Goal: Task Accomplishment & Management: Use online tool/utility

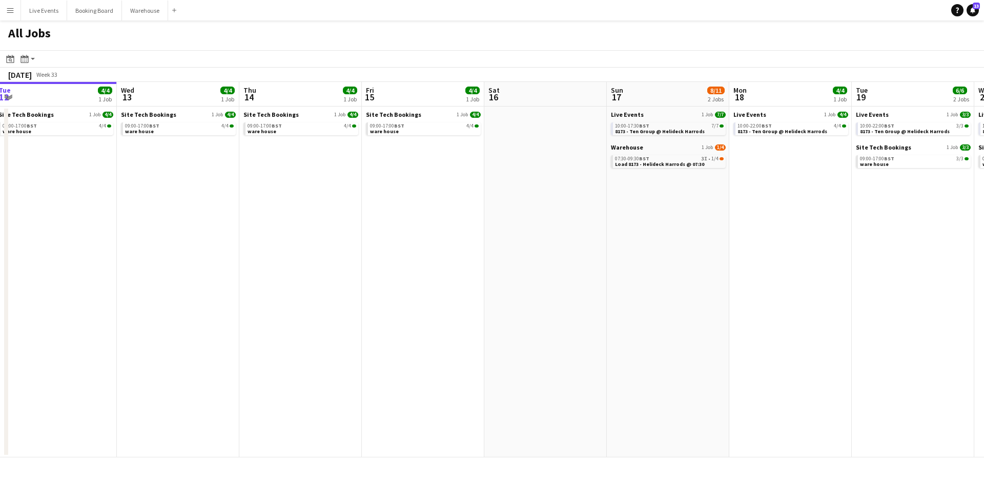
drag, startPoint x: 479, startPoint y: 236, endPoint x: 187, endPoint y: 230, distance: 291.6
click at [162, 219] on app-calendar-viewport "Sat 9 31/31 4 Jobs Sun 10 9/9 2 Jobs Mon 11 Tue 12 4/4 1 Job Wed 13 4/4 1 Job T…" at bounding box center [492, 270] width 984 height 376
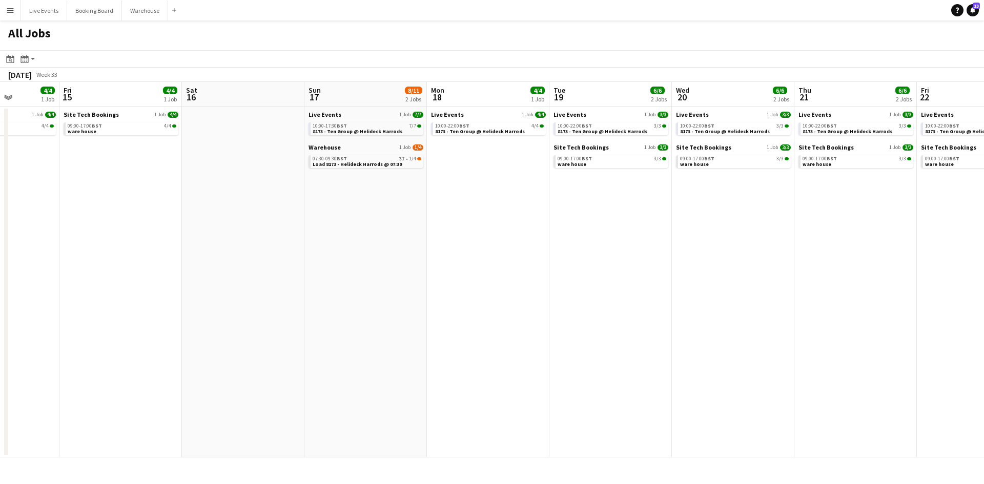
click at [179, 241] on app-all-jobs "All Jobs Date picker [DATE] [DATE] [DATE] M [DATE] T [DATE] W [DATE] T [DATE] F…" at bounding box center [492, 238] width 984 height 437
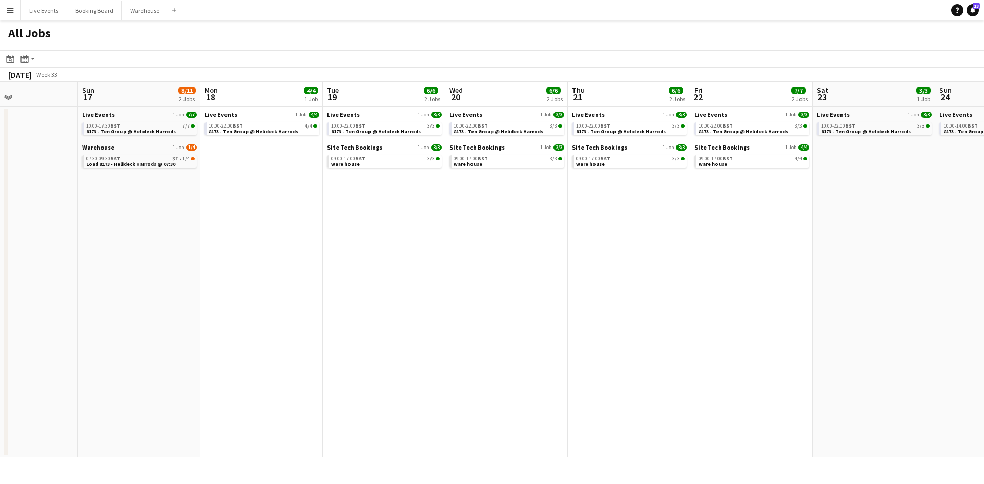
drag, startPoint x: 428, startPoint y: 245, endPoint x: 267, endPoint y: 248, distance: 160.9
click at [258, 243] on app-calendar-viewport "Wed 13 4/4 1 Job Thu 14 4/4 1 Job Fri 15 4/4 1 Job Sat 16 Sun 17 8/11 2 Jobs Mo…" at bounding box center [492, 270] width 984 height 376
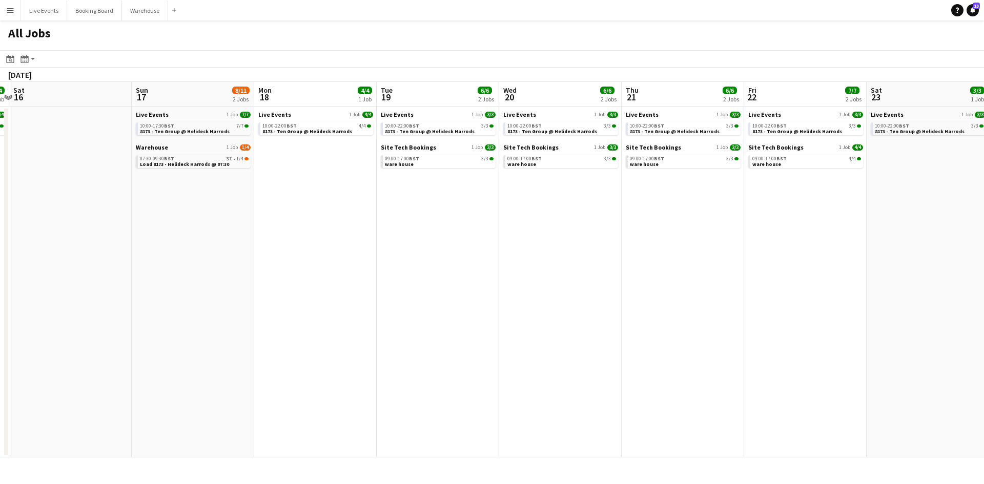
drag, startPoint x: 498, startPoint y: 264, endPoint x: 343, endPoint y: 256, distance: 155.4
click at [343, 256] on app-calendar-viewport "Wed 13 4/4 1 Job Thu 14 4/4 1 Job Fri 15 4/4 1 Job Sat 16 Sun 17 8/11 2 Jobs Mo…" at bounding box center [492, 270] width 984 height 376
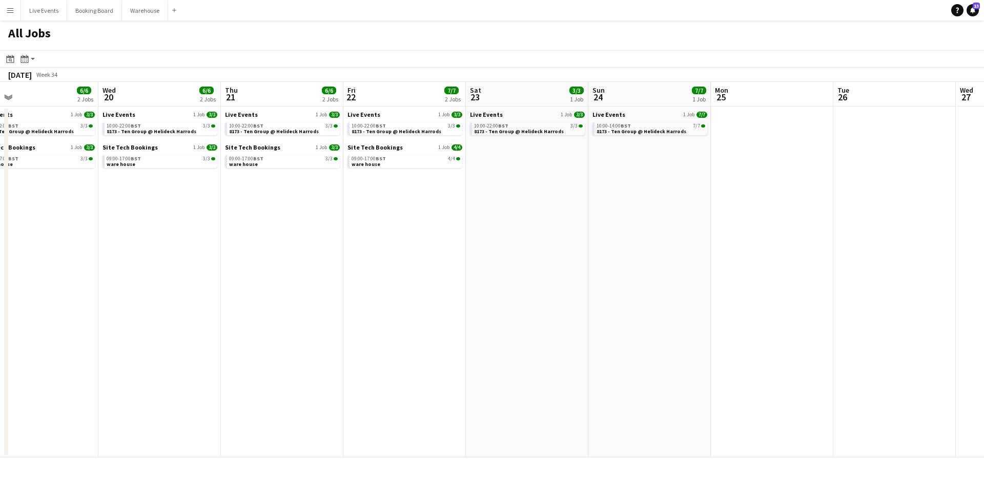
drag, startPoint x: 560, startPoint y: 260, endPoint x: 418, endPoint y: 261, distance: 142.4
click at [418, 261] on app-calendar-viewport "Fri 15 4/4 1 Job Sat 16 Sun 17 8/11 2 Jobs Mon 18 4/4 1 Job Tue 19 6/6 2 Jobs W…" at bounding box center [492, 270] width 984 height 376
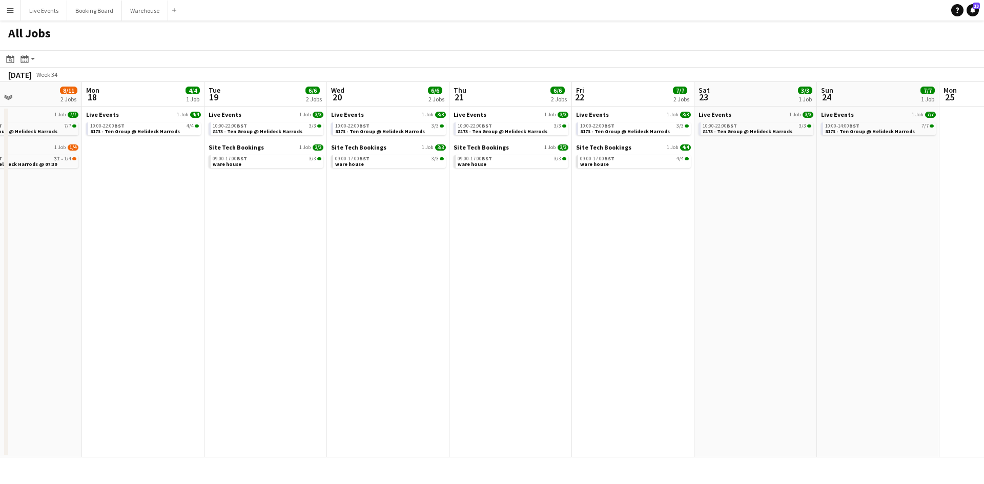
drag, startPoint x: 462, startPoint y: 270, endPoint x: 265, endPoint y: 268, distance: 196.2
click at [263, 266] on app-calendar-viewport "Fri 15 4/4 1 Job Sat 16 Sun 17 8/11 2 Jobs Mon 18 4/4 1 Job Tue 19 6/6 2 Jobs W…" at bounding box center [492, 270] width 984 height 376
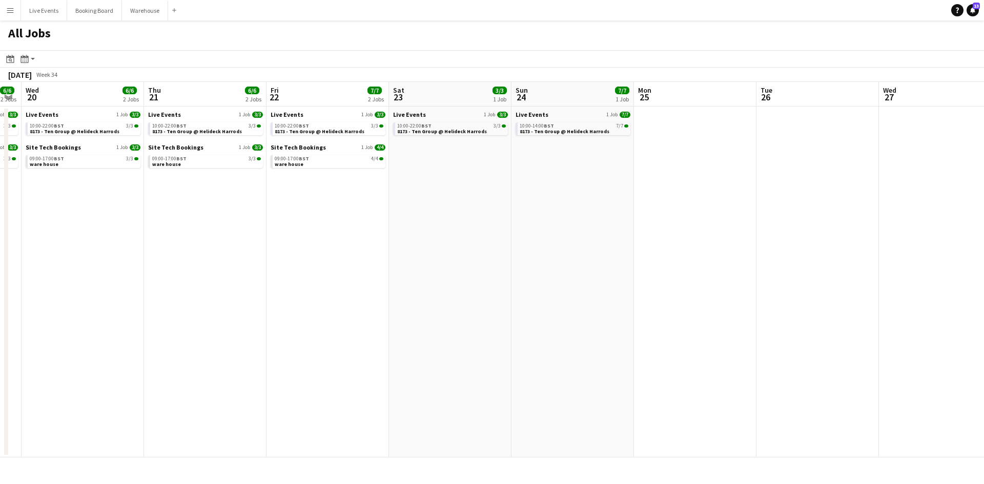
drag, startPoint x: 400, startPoint y: 260, endPoint x: 178, endPoint y: 260, distance: 222.3
click at [175, 258] on app-calendar-viewport "Sun 17 8/11 2 Jobs Mon 18 4/4 1 Job Tue 19 6/6 2 Jobs Wed 20 6/6 2 Jobs Thu 21 …" at bounding box center [492, 270] width 984 height 376
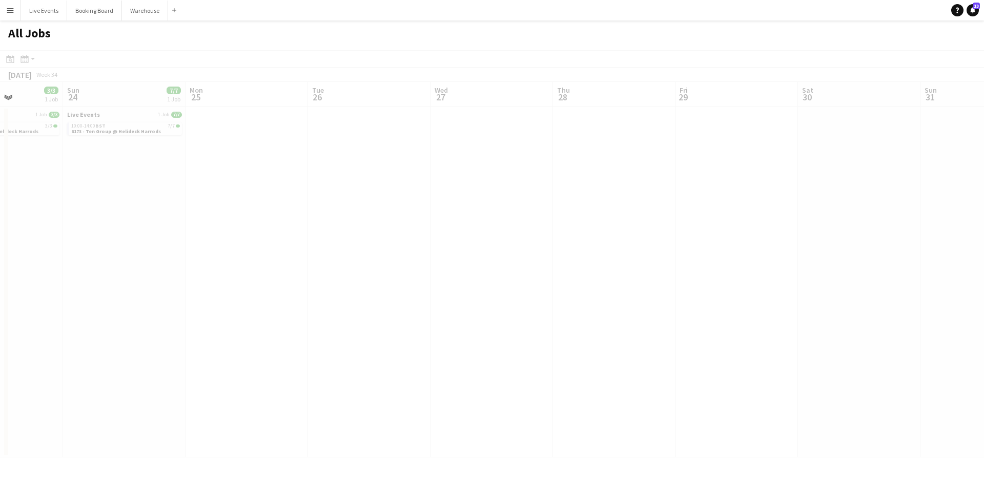
drag, startPoint x: 489, startPoint y: 244, endPoint x: 325, endPoint y: 249, distance: 164.5
click at [254, 245] on app-calendar-viewport "Thu 21 6/6 2 Jobs Fri 22 7/7 2 Jobs Sat 23 3/3 1 Job Sun 24 7/7 1 Job Mon 25 Tu…" at bounding box center [492, 270] width 984 height 376
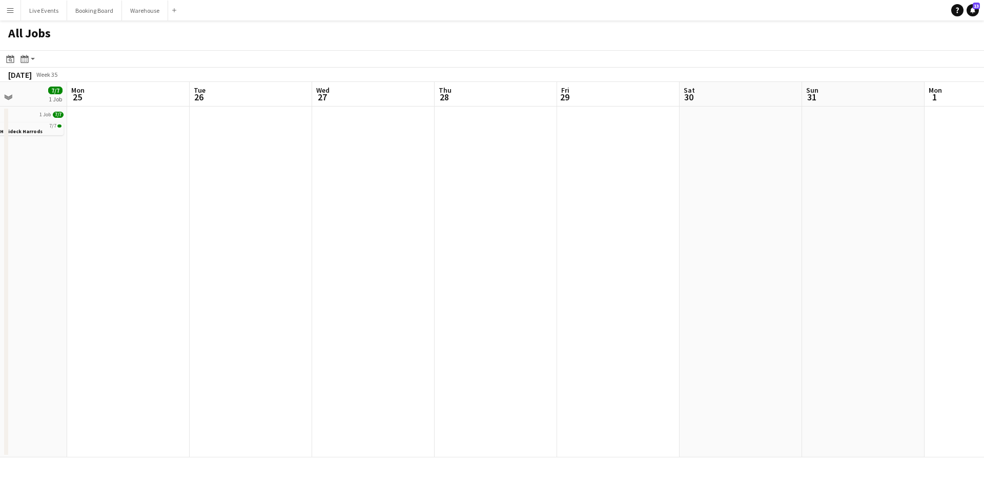
drag, startPoint x: 567, startPoint y: 253, endPoint x: 377, endPoint y: 256, distance: 189.6
click at [376, 257] on app-calendar-viewport "Thu 21 6/6 2 Jobs Fri 22 7/7 2 Jobs Sat 23 3/3 1 Job Sun 24 7/7 1 Job Mon 25 Tu…" at bounding box center [492, 270] width 984 height 376
drag, startPoint x: 617, startPoint y: 248, endPoint x: 394, endPoint y: 261, distance: 222.7
click at [390, 260] on app-all-jobs "All Jobs Date picker AUG 2025 AUG 2025 Monday M Tuesday T Wednesday W Thursday …" at bounding box center [492, 238] width 984 height 437
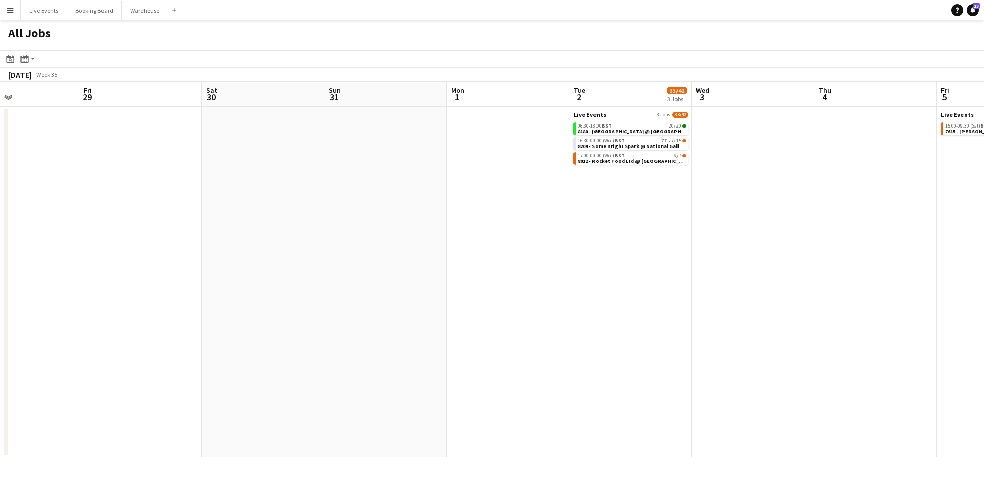
drag, startPoint x: 594, startPoint y: 258, endPoint x: 304, endPoint y: 261, distance: 290.5
click at [313, 263] on app-calendar-viewport "Mon 25 Tue 26 Wed 27 Thu 28 Fri 29 Sat 30 Sun 31 Mon 1 Tue 2 33/42 3 Jobs Wed 3…" at bounding box center [492, 270] width 984 height 376
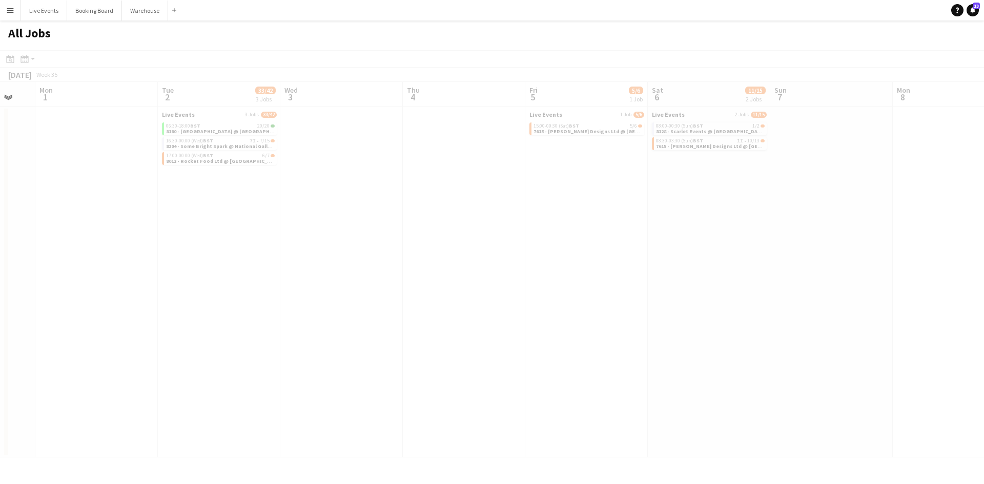
drag, startPoint x: 607, startPoint y: 267, endPoint x: 366, endPoint y: 270, distance: 240.8
click at [355, 269] on app-all-jobs "All Jobs Date picker AUG 2025 AUG 2025 Monday M Tuesday T Wednesday W Thursday …" at bounding box center [492, 238] width 984 height 437
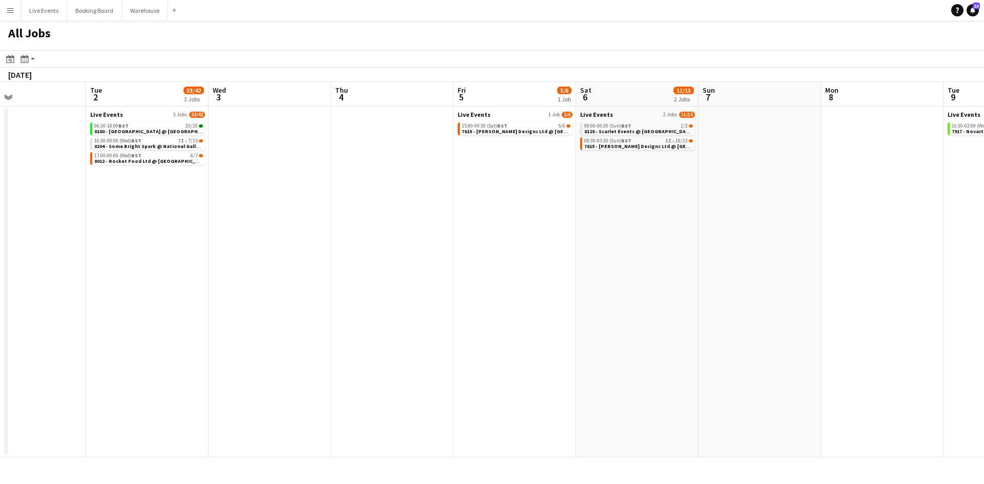
scroll to position [0, 489]
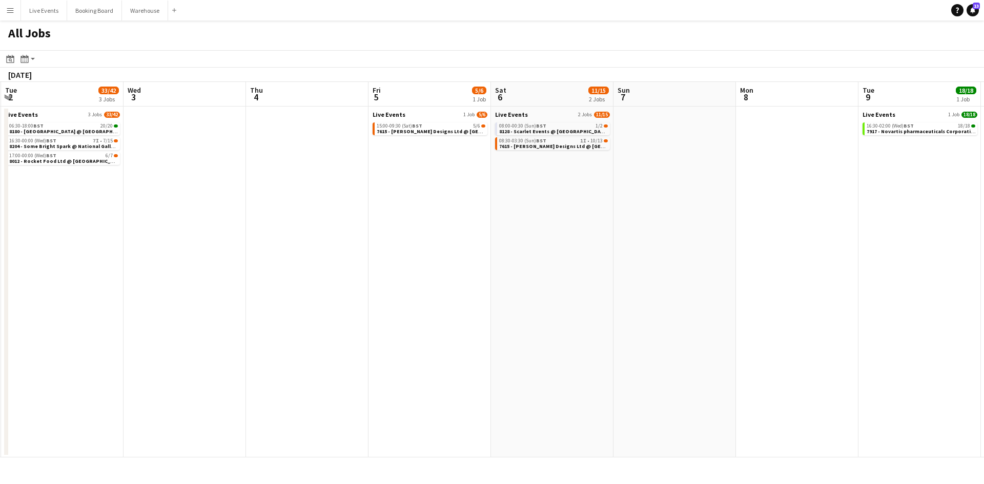
drag, startPoint x: 596, startPoint y: 248, endPoint x: 448, endPoint y: 253, distance: 148.6
click at [440, 249] on app-calendar-viewport "Fri 29 Sat 30 Sun 31 Mon 1 Tue 2 33/42 3 Jobs Wed 3 Thu 4 Fri 5 5/6 1 Job Sat 6…" at bounding box center [492, 270] width 984 height 376
click at [528, 141] on span "08:30-03:30 (Sun) BST" at bounding box center [522, 140] width 47 height 5
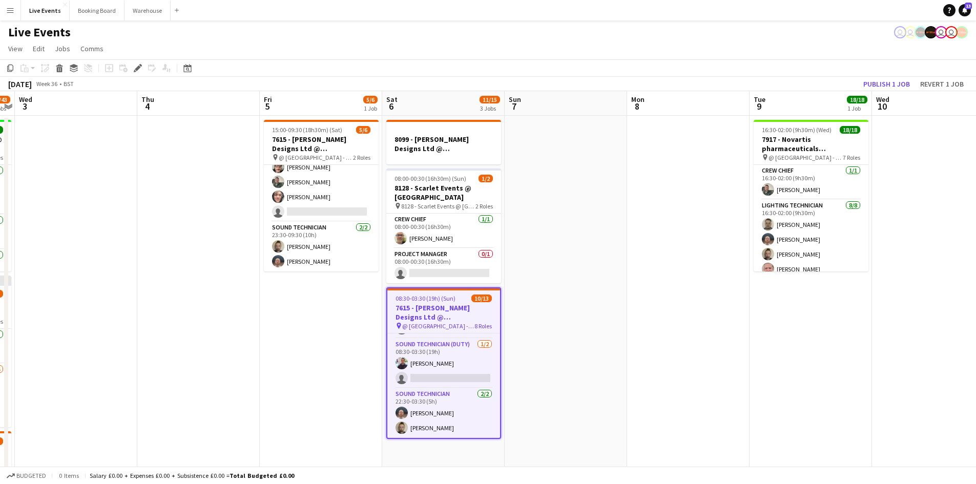
scroll to position [0, 353]
click at [510, 419] on app-date-cell at bounding box center [565, 360] width 122 height 488
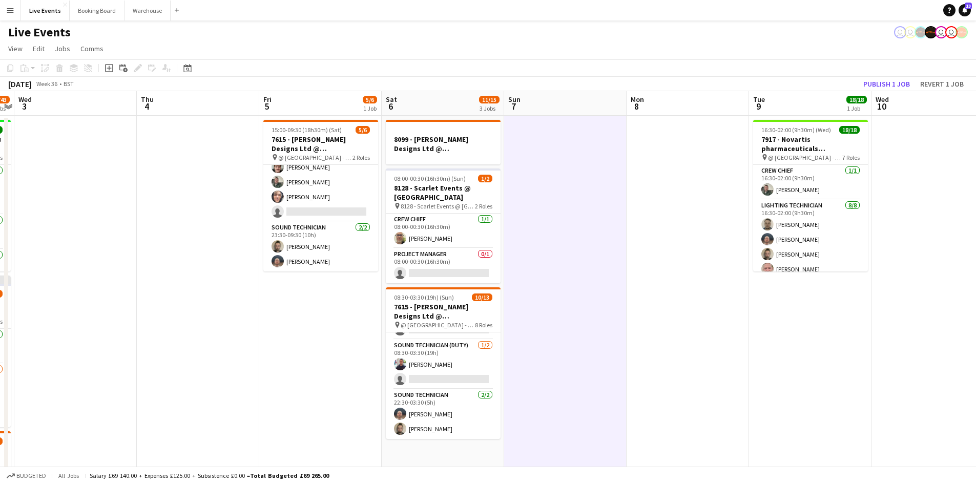
scroll to position [246, 0]
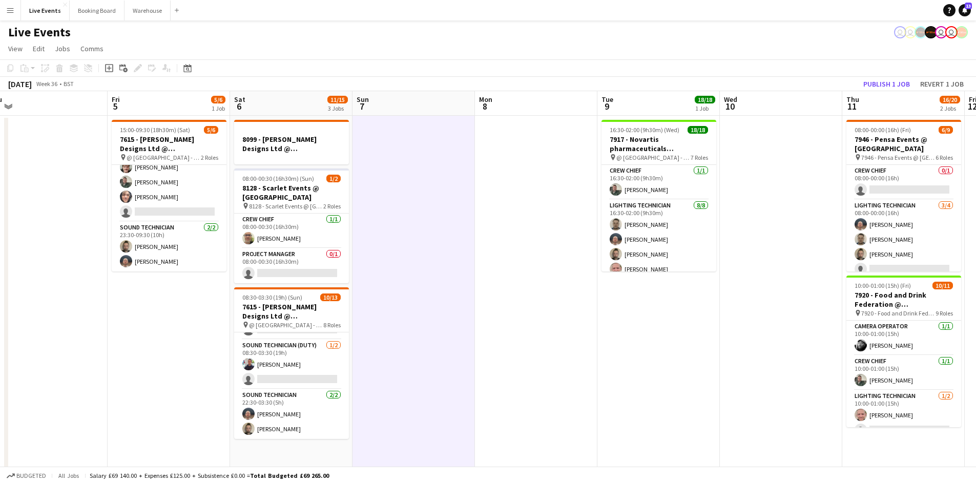
drag, startPoint x: 662, startPoint y: 302, endPoint x: 555, endPoint y: 305, distance: 107.6
click at [496, 298] on app-calendar-viewport "Sun 31 Mon 1 Tue 2 34/43 3 Jobs Wed 3 Thu 4 Fri 5 5/6 1 Job Sat 6 11/15 3 Jobs …" at bounding box center [488, 347] width 976 height 512
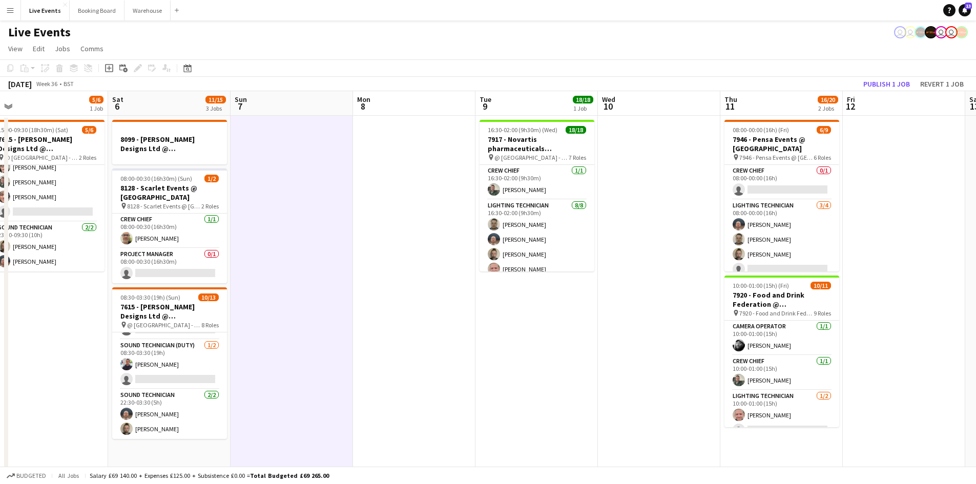
drag, startPoint x: 683, startPoint y: 318, endPoint x: 535, endPoint y: 326, distance: 148.3
click at [535, 326] on app-calendar-viewport "Tue 2 34/43 3 Jobs Wed 3 Thu 4 Fri 5 5/6 1 Job Sat 6 11/15 3 Jobs Sun 7 Mon 8 T…" at bounding box center [488, 347] width 976 height 512
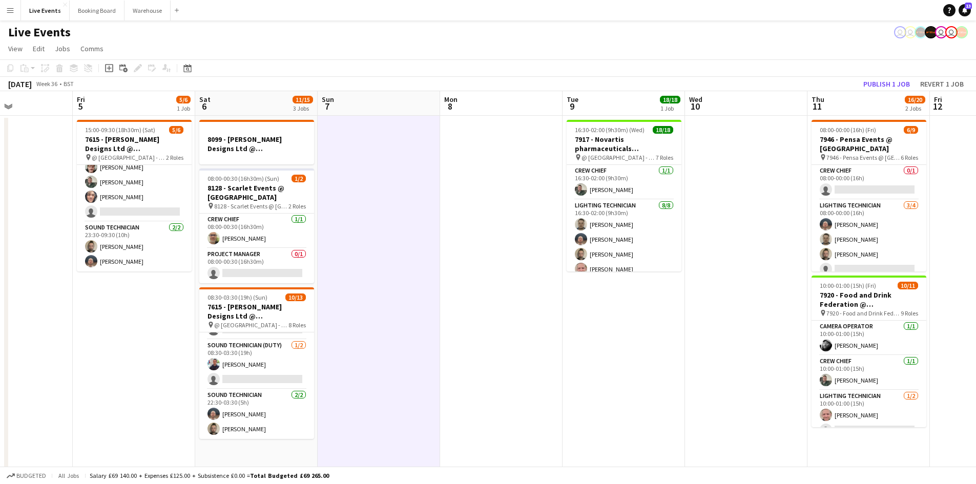
drag, startPoint x: 583, startPoint y: 318, endPoint x: 469, endPoint y: 324, distance: 114.4
click at [465, 321] on app-calendar-viewport "Tue 2 34/43 3 Jobs Wed 3 Thu 4 Fri 5 5/6 1 Job Sat 6 11/15 3 Jobs Sun 7 Mon 8 T…" at bounding box center [488, 347] width 976 height 512
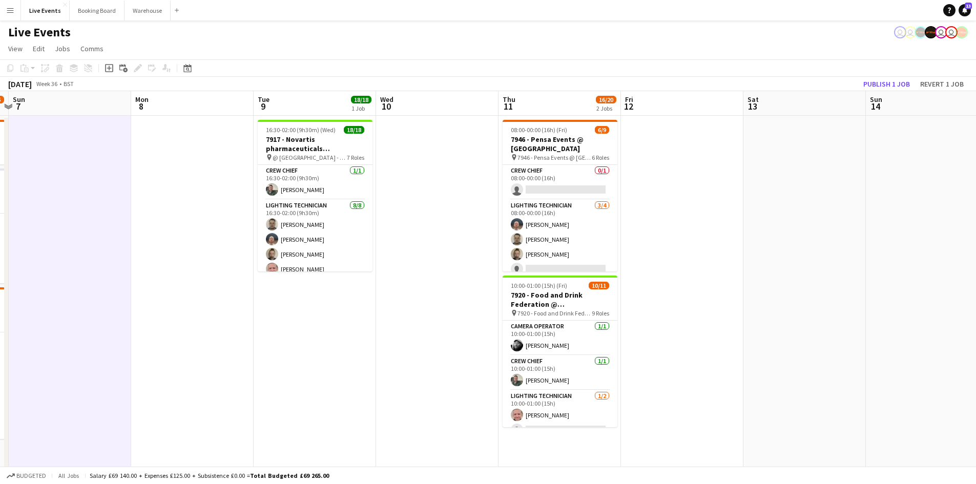
drag, startPoint x: 532, startPoint y: 320, endPoint x: 412, endPoint y: 321, distance: 120.4
click at [412, 321] on app-calendar-viewport "Thu 4 Fri 5 5/6 1 Job Sat 6 11/15 3 Jobs Sun 7 Mon 8 Tue 9 18/18 1 Job Wed 10 T…" at bounding box center [488, 347] width 976 height 512
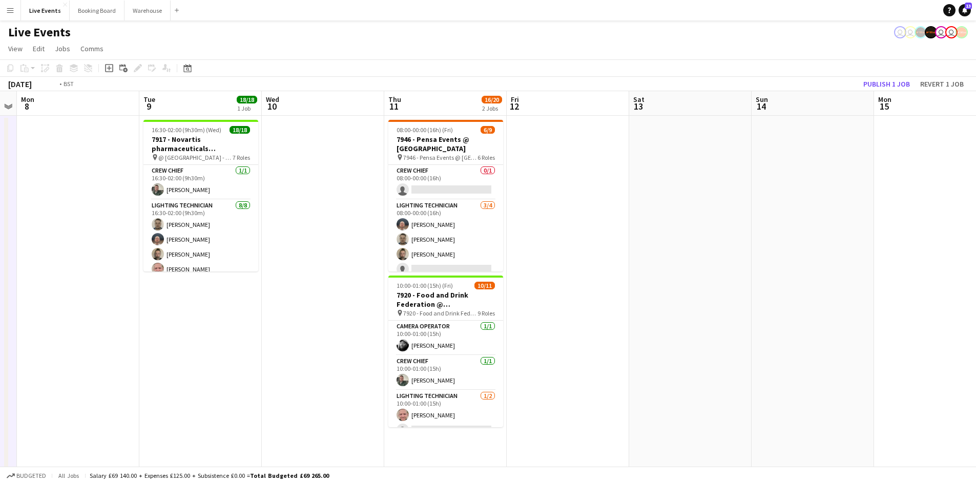
drag, startPoint x: 673, startPoint y: 290, endPoint x: 572, endPoint y: 300, distance: 101.4
click at [574, 300] on app-calendar-viewport "Thu 4 Fri 5 5/6 1 Job Sat 6 11/15 3 Jobs Sun 7 Mon 8 Tue 9 18/18 1 Job Wed 10 T…" at bounding box center [488, 347] width 976 height 512
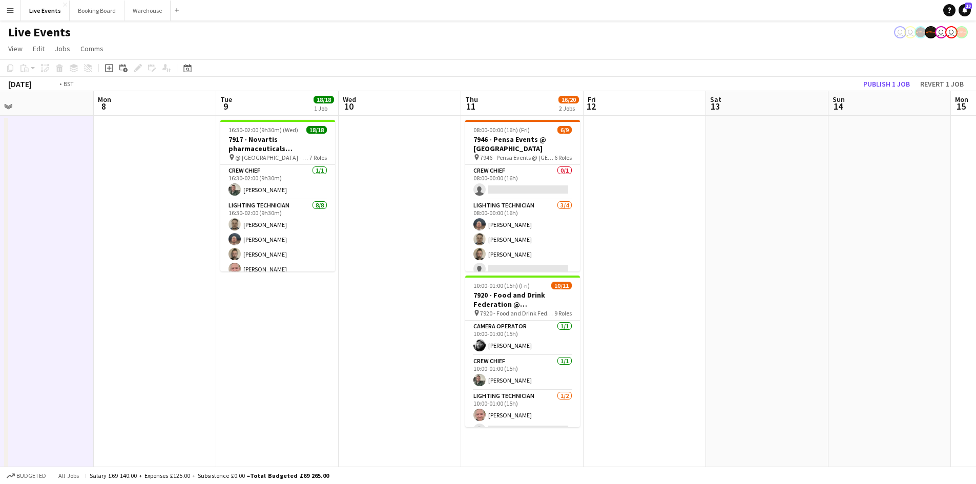
drag, startPoint x: 595, startPoint y: 281, endPoint x: 728, endPoint y: 276, distance: 133.8
click at [728, 276] on app-calendar-viewport "Thu 4 Fri 5 5/6 1 Job Sat 6 11/15 3 Jobs Sun 7 Mon 8 Tue 9 18/18 1 Job Wed 10 T…" at bounding box center [488, 347] width 976 height 512
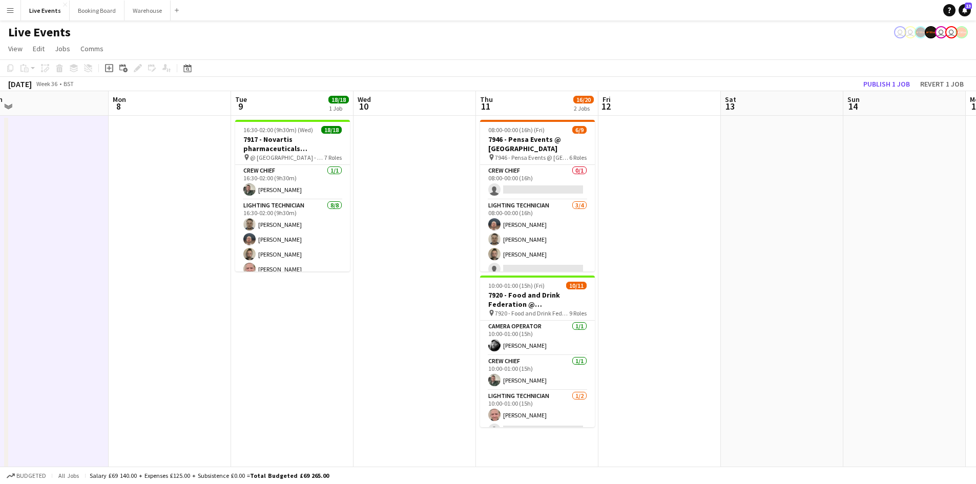
click at [577, 284] on app-calendar-viewport "Thu 4 Fri 5 5/6 1 Job Sat 6 11/15 3 Jobs Sun 7 Mon 8 Tue 9 18/18 1 Job Wed 10 T…" at bounding box center [488, 347] width 976 height 512
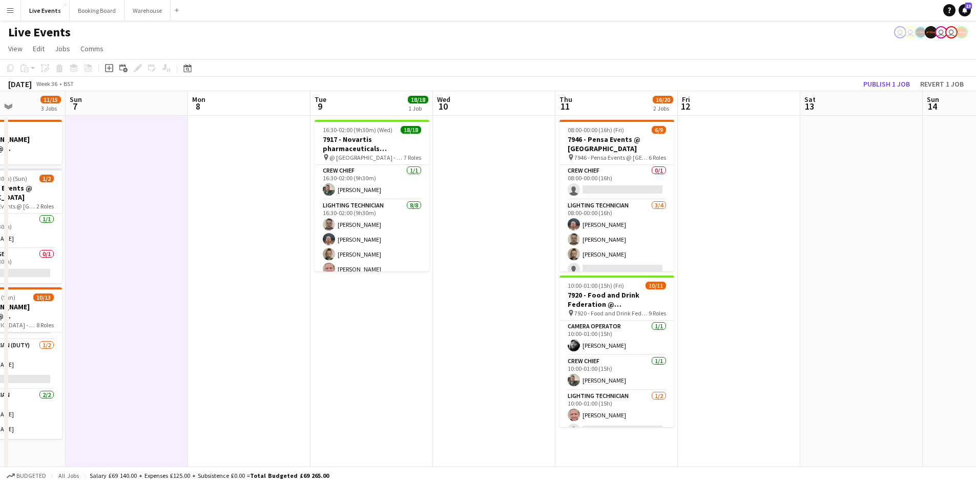
drag, startPoint x: 516, startPoint y: 286, endPoint x: 583, endPoint y: 283, distance: 67.2
click at [575, 283] on app-calendar-viewport "Thu 4 Fri 5 5/6 1 Job Sat 6 11/15 3 Jobs Sun 7 Mon 8 Tue 9 18/18 1 Job Wed 10 T…" at bounding box center [488, 347] width 976 height 512
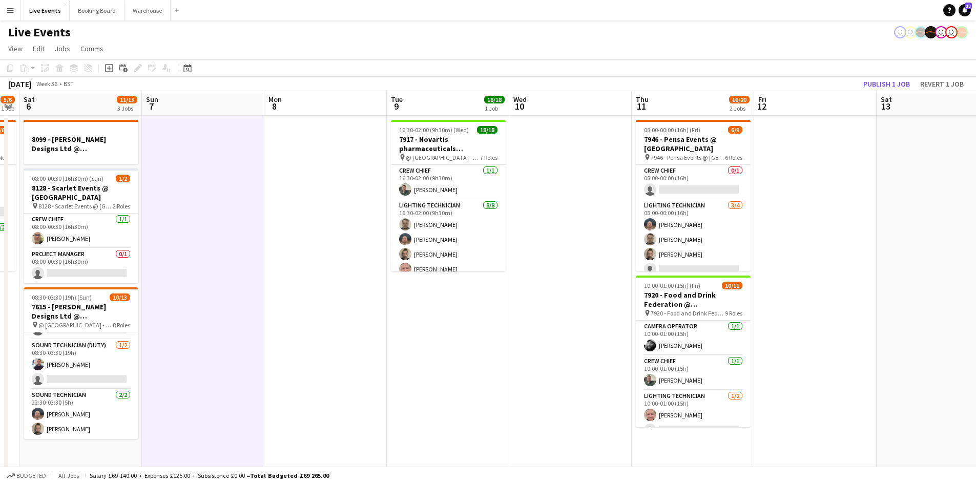
drag, startPoint x: 476, startPoint y: 299, endPoint x: 660, endPoint y: 296, distance: 183.4
click at [653, 296] on app-calendar-viewport "Thu 4 Fri 5 5/6 1 Job Sat 6 11/15 3 Jobs Sun 7 Mon 8 Tue 9 18/18 1 Job Wed 10 T…" at bounding box center [488, 347] width 976 height 512
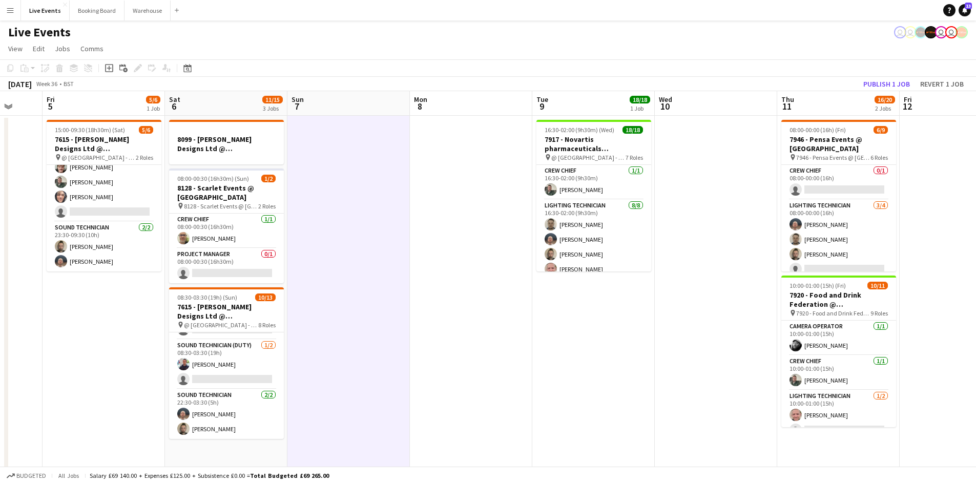
drag, startPoint x: 513, startPoint y: 299, endPoint x: 622, endPoint y: 297, distance: 109.1
click at [622, 297] on app-calendar-viewport "Tue 2 34/43 3 Jobs Wed 3 Thu 4 Fri 5 5/6 1 Job Sat 6 11/15 3 Jobs Sun 7 Mon 8 T…" at bounding box center [488, 347] width 976 height 512
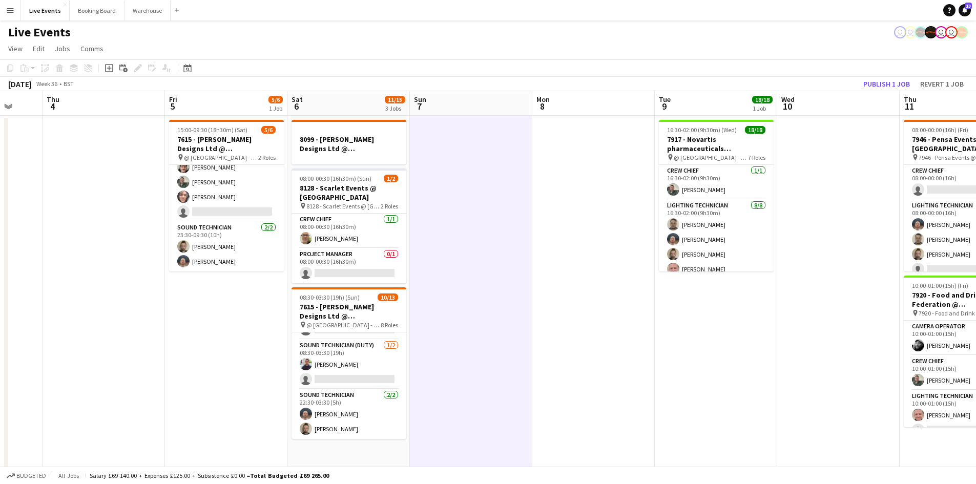
drag, startPoint x: 559, startPoint y: 298, endPoint x: 635, endPoint y: 293, distance: 76.5
click at [634, 293] on app-calendar-viewport "Mon 1 Tue 2 34/43 3 Jobs Wed 3 Thu 4 Fri 5 5/6 1 Job Sat 6 11/15 3 Jobs Sun 7 M…" at bounding box center [488, 347] width 976 height 512
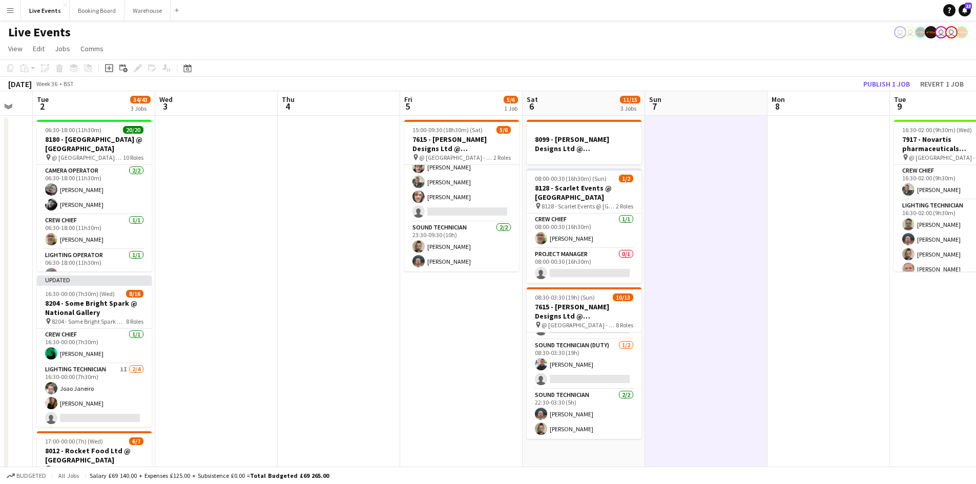
scroll to position [0, 320]
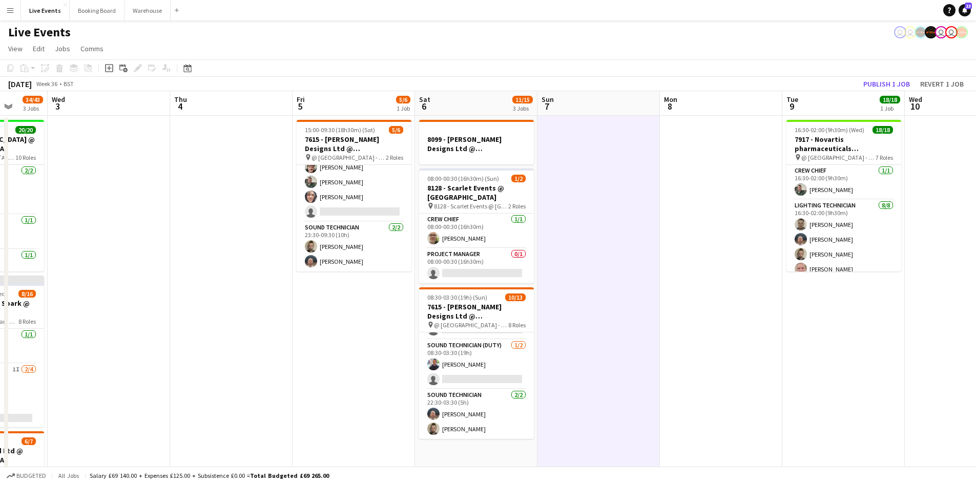
drag, startPoint x: 546, startPoint y: 288, endPoint x: 598, endPoint y: 289, distance: 52.3
click at [598, 289] on app-calendar-viewport "Sun 31 Mon 1 Tue 2 34/43 3 Jobs Wed 3 Thu 4 Fri 5 5/6 1 Job Sat 6 11/15 3 Jobs …" at bounding box center [488, 347] width 976 height 512
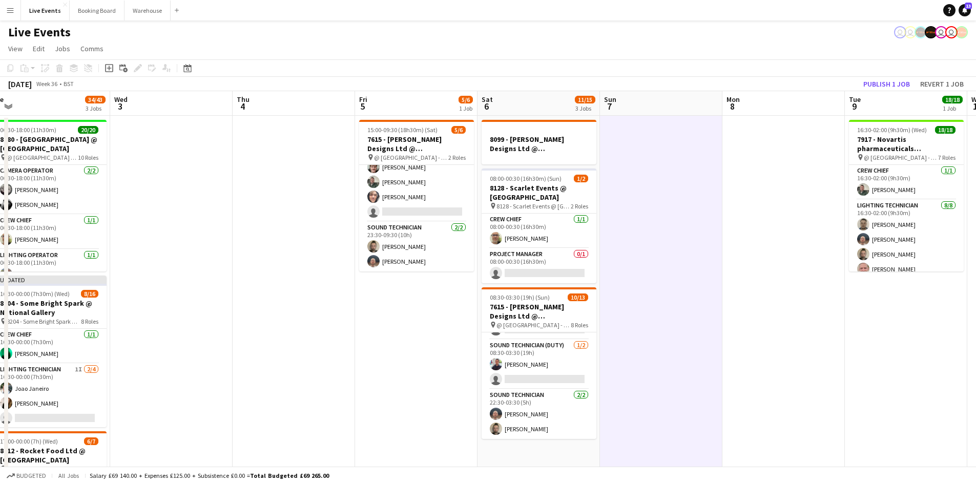
scroll to position [0, 257]
drag, startPoint x: 344, startPoint y: 309, endPoint x: 407, endPoint y: 310, distance: 63.0
click at [407, 310] on app-calendar-viewport "Sun 31 Mon 1 Tue 2 34/43 3 Jobs Wed 3 Thu 4 Fri 5 5/6 1 Job Sat 6 11/15 3 Jobs …" at bounding box center [488, 347] width 976 height 512
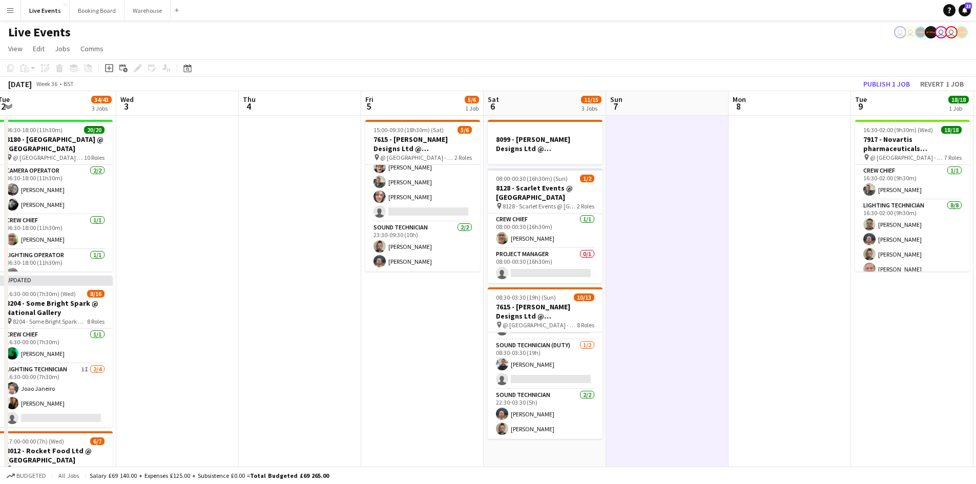
drag, startPoint x: 214, startPoint y: 198, endPoint x: 207, endPoint y: 195, distance: 7.3
click at [205, 195] on app-calendar-viewport "Sat 30 Sun 31 Mon 1 Tue 2 34/43 3 Jobs Wed 3 Thu 4 Fri 5 5/6 1 Job Sat 6 11/15 …" at bounding box center [488, 347] width 976 height 512
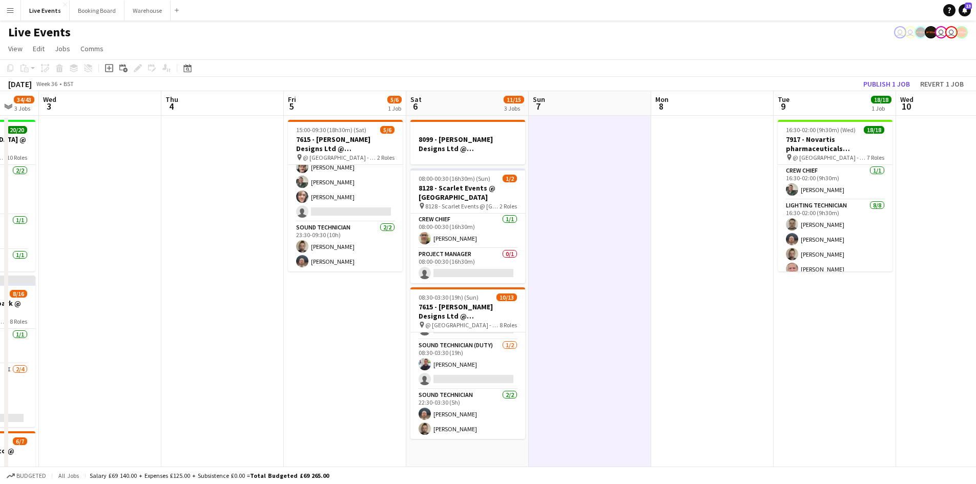
drag, startPoint x: 265, startPoint y: 196, endPoint x: 194, endPoint y: 190, distance: 71.5
click at [175, 195] on app-calendar-viewport "Sat 30 Sun 31 Mon 1 Tue 2 34/43 3 Jobs Wed 3 Thu 4 Fri 5 5/6 1 Job Sat 6 11/15 …" at bounding box center [488, 347] width 976 height 512
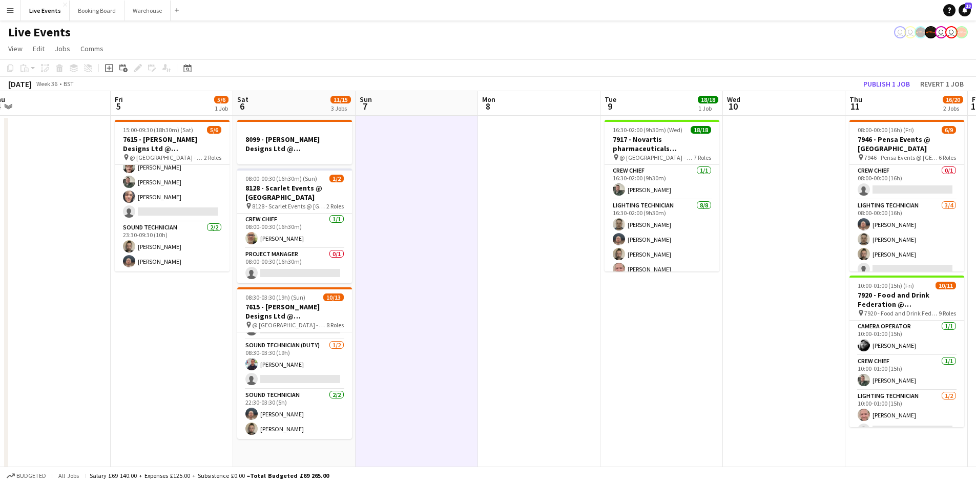
drag, startPoint x: 643, startPoint y: 302, endPoint x: 500, endPoint y: 283, distance: 144.7
click at [499, 283] on app-calendar-viewport "Mon 1 Tue 2 34/43 3 Jobs Wed 3 Thu 4 Fri 5 5/6 1 Job Sat 6 11/15 3 Jobs Sun 7 M…" at bounding box center [488, 347] width 976 height 512
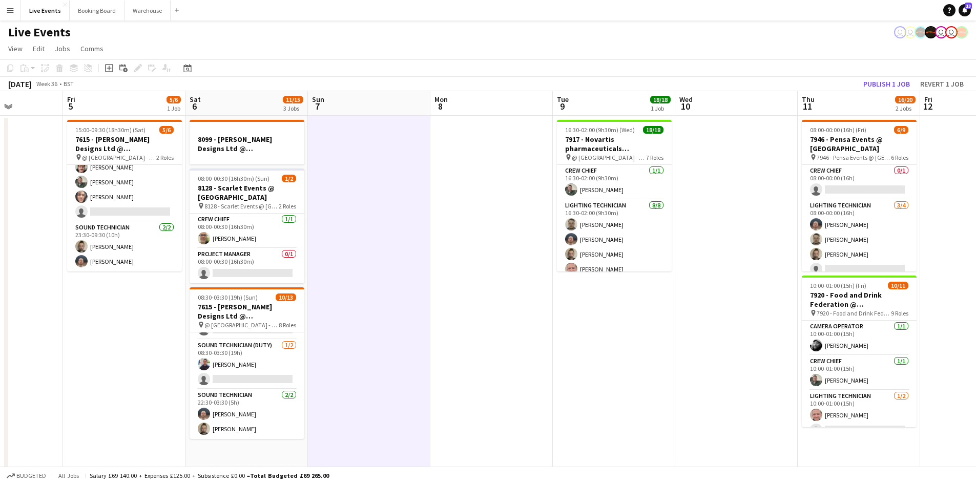
scroll to position [0, 429]
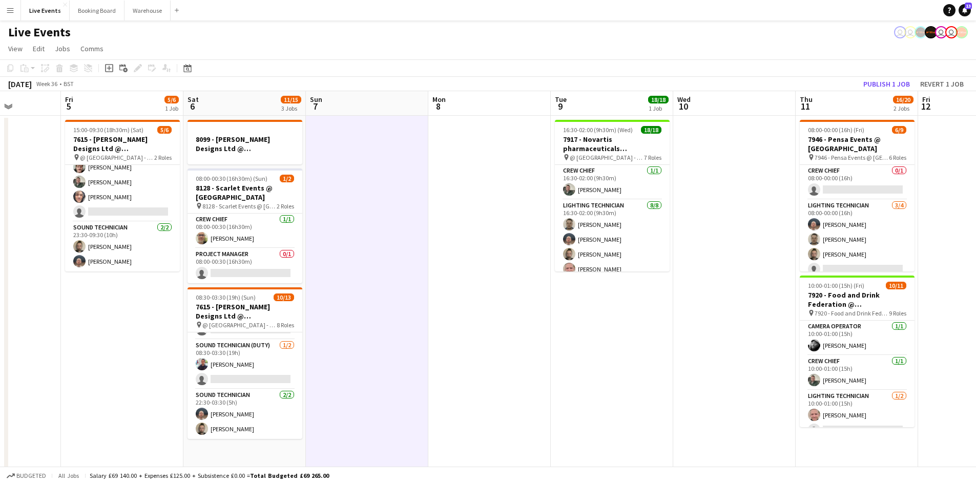
drag, startPoint x: 517, startPoint y: 295, endPoint x: 465, endPoint y: 291, distance: 52.9
click at [466, 290] on app-calendar-viewport "Mon 1 Tue 2 34/43 3 Jobs Wed 3 Thu 4 Fri 5 5/6 1 Job Sat 6 11/15 3 Jobs Sun 7 M…" at bounding box center [488, 347] width 976 height 512
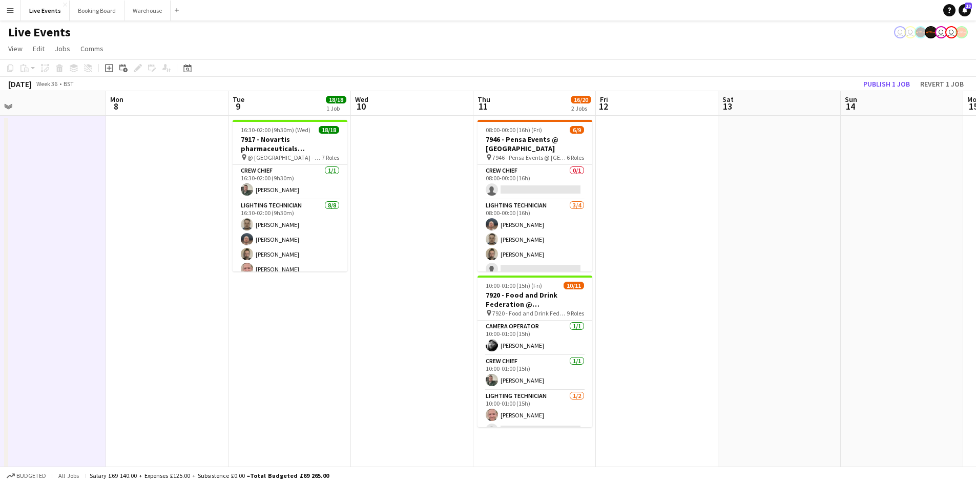
drag, startPoint x: 606, startPoint y: 355, endPoint x: 477, endPoint y: 337, distance: 130.4
click at [477, 337] on app-calendar-viewport "Wed 3 Thu 4 Fri 5 5/6 1 Job Sat 6 11/15 3 Jobs Sun 7 Mon 8 Tue 9 18/18 1 Job We…" at bounding box center [488, 347] width 976 height 512
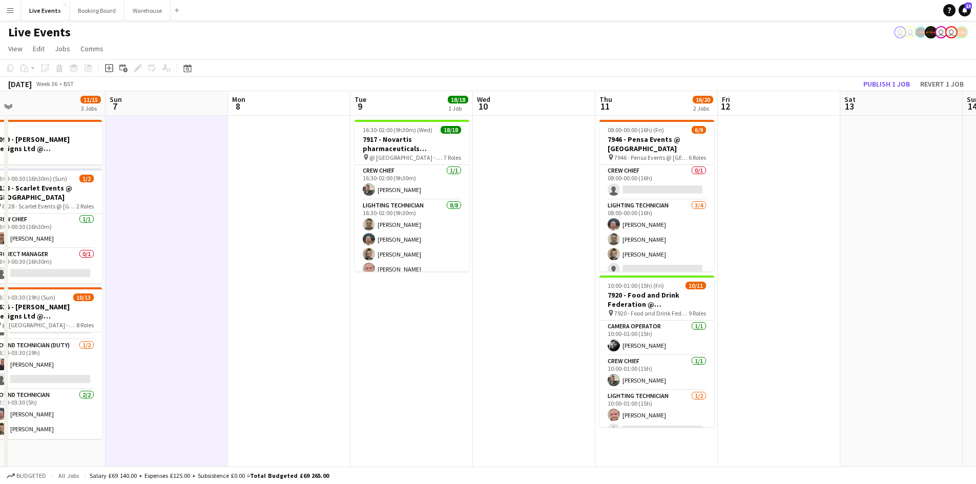
drag, startPoint x: 558, startPoint y: 344, endPoint x: 462, endPoint y: 342, distance: 96.8
click at [460, 340] on app-calendar-viewport "Wed 3 Thu 4 Fri 5 5/6 1 Job Sat 6 11/15 3 Jobs Sun 7 Mon 8 Tue 9 18/18 1 Job We…" at bounding box center [488, 347] width 976 height 512
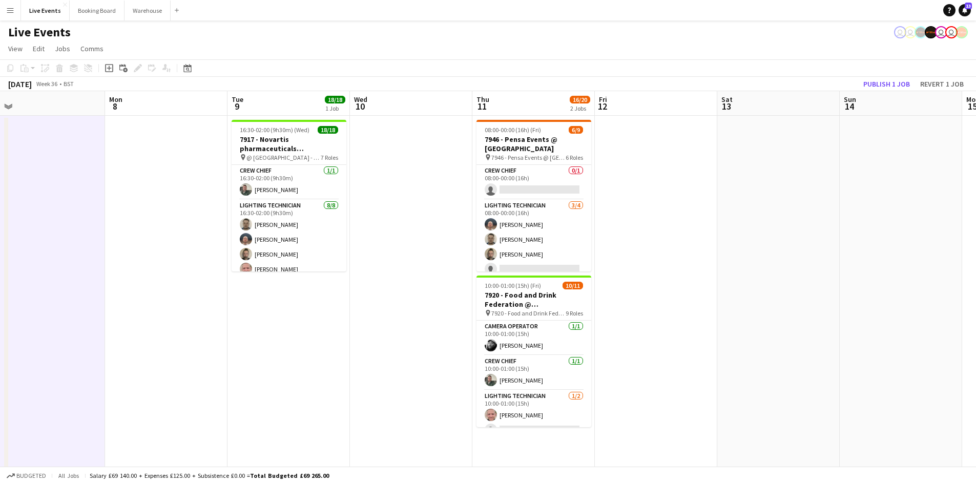
drag, startPoint x: 446, startPoint y: 342, endPoint x: 312, endPoint y: 335, distance: 134.4
click at [309, 335] on app-calendar-viewport "Wed 3 Thu 4 Fri 5 5/6 1 Job Sat 6 11/15 3 Jobs Sun 7 Mon 8 Tue 9 18/18 1 Job We…" at bounding box center [488, 347] width 976 height 512
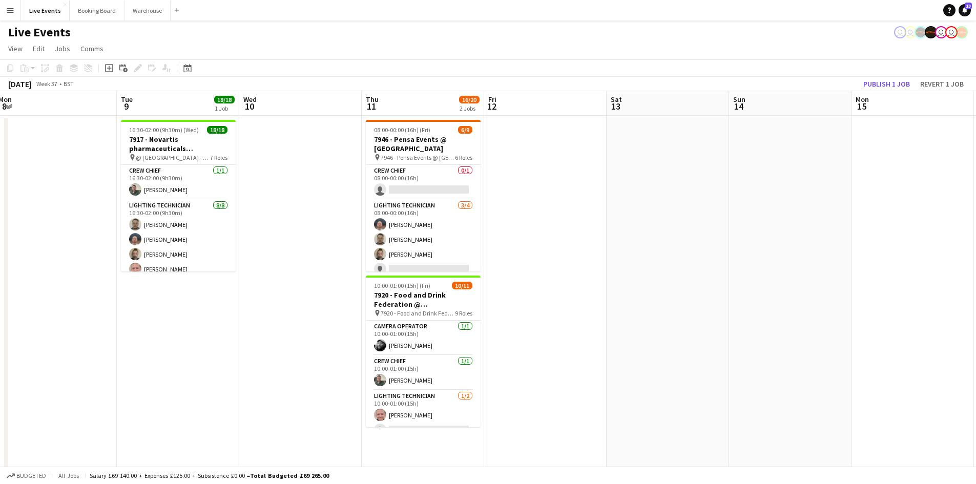
drag, startPoint x: 684, startPoint y: 274, endPoint x: 546, endPoint y: 274, distance: 138.3
click at [550, 273] on app-calendar-viewport "Fri 5 5/6 1 Job Sat 6 11/15 3 Jobs Sun 7 Mon 8 Tue 9 18/18 1 Job Wed 10 Thu 11 …" at bounding box center [488, 347] width 976 height 512
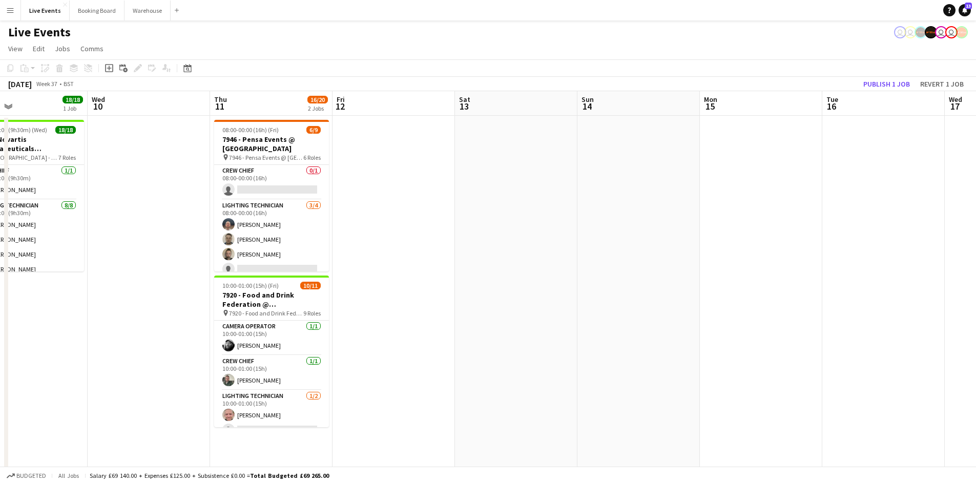
drag, startPoint x: 739, startPoint y: 267, endPoint x: 554, endPoint y: 263, distance: 184.5
click at [554, 263] on app-calendar-viewport "Fri 5 5/6 1 Job Sat 6 11/15 3 Jobs Sun 7 Mon 8 Tue 9 18/18 1 Job Wed 10 Thu 11 …" at bounding box center [488, 347] width 976 height 512
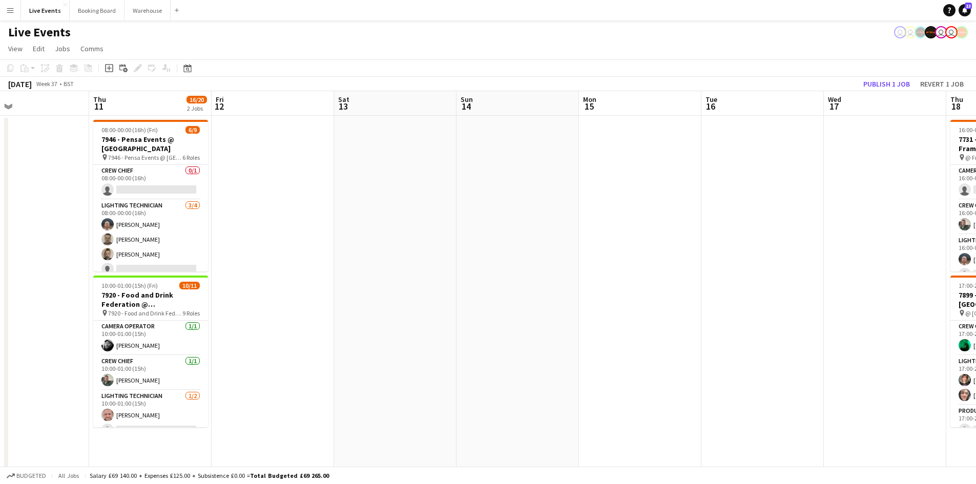
drag, startPoint x: 756, startPoint y: 263, endPoint x: 493, endPoint y: 270, distance: 262.9
click at [475, 265] on app-calendar-viewport "Sun 7 Mon 8 Tue 9 18/18 1 Job Wed 10 Thu 11 16/20 2 Jobs Fri 12 Sat 13 Sun 14 M…" at bounding box center [488, 347] width 976 height 512
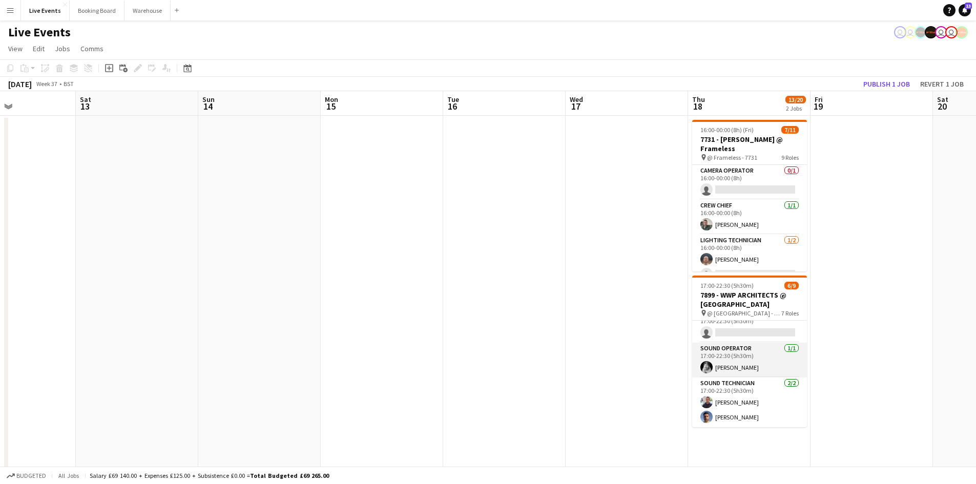
scroll to position [116, 0]
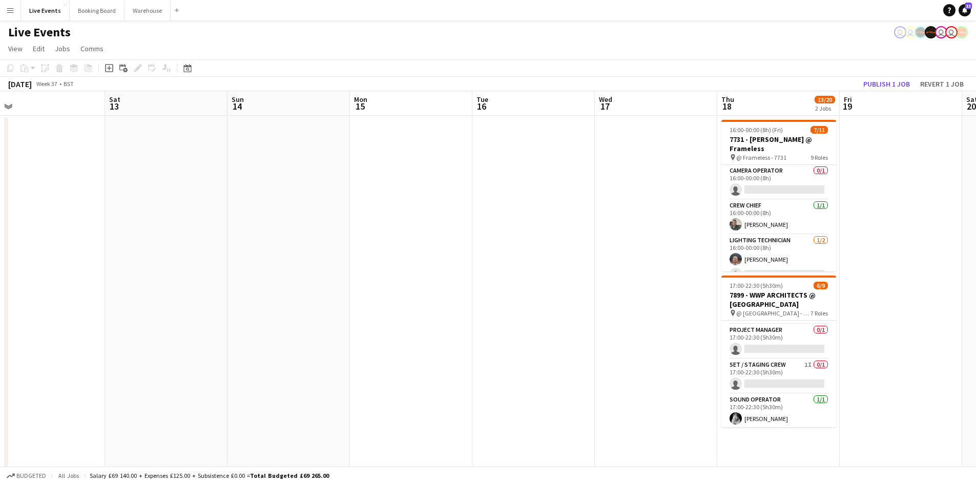
drag, startPoint x: 865, startPoint y: 333, endPoint x: 561, endPoint y: 353, distance: 304.4
click at [555, 352] on app-calendar-viewport "Tue 9 18/18 1 Job Wed 10 Thu 11 16/20 2 Jobs Fri 12 Sat 13 Sun 14 Mon 15 Tue 16…" at bounding box center [488, 347] width 976 height 512
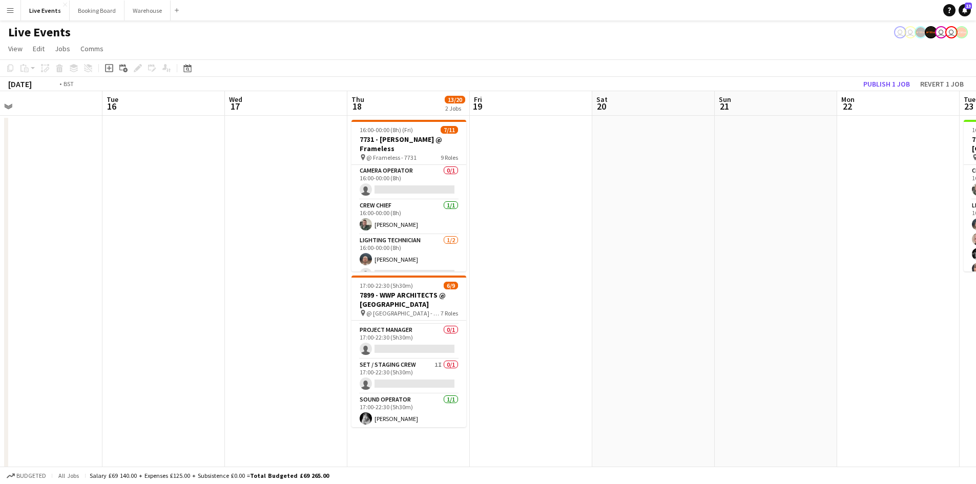
drag, startPoint x: 640, startPoint y: 348, endPoint x: 367, endPoint y: 346, distance: 273.6
click at [364, 345] on app-calendar-viewport "Thu 11 16/20 2 Jobs Fri 12 Sat 13 Sun 14 Mon 15 Tue 16 Wed 17 Thu 18 13/20 2 Jo…" at bounding box center [488, 347] width 976 height 512
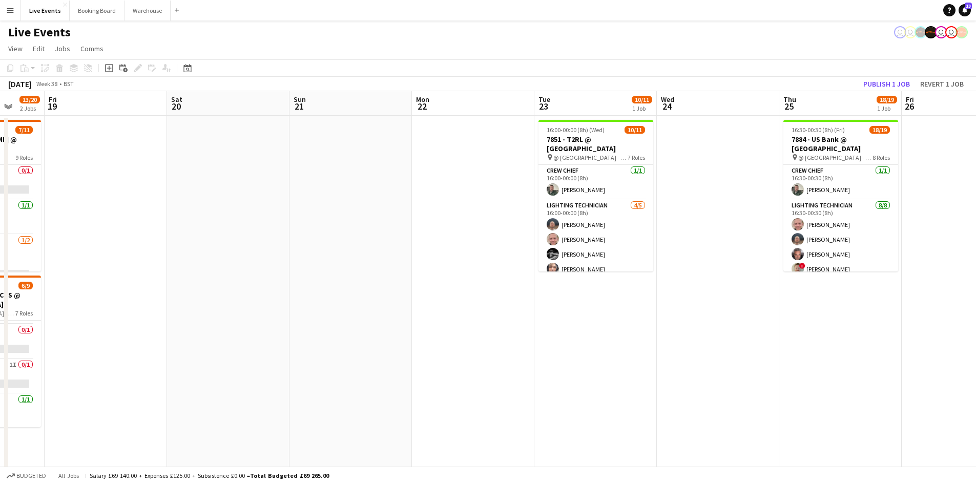
scroll to position [0, 519]
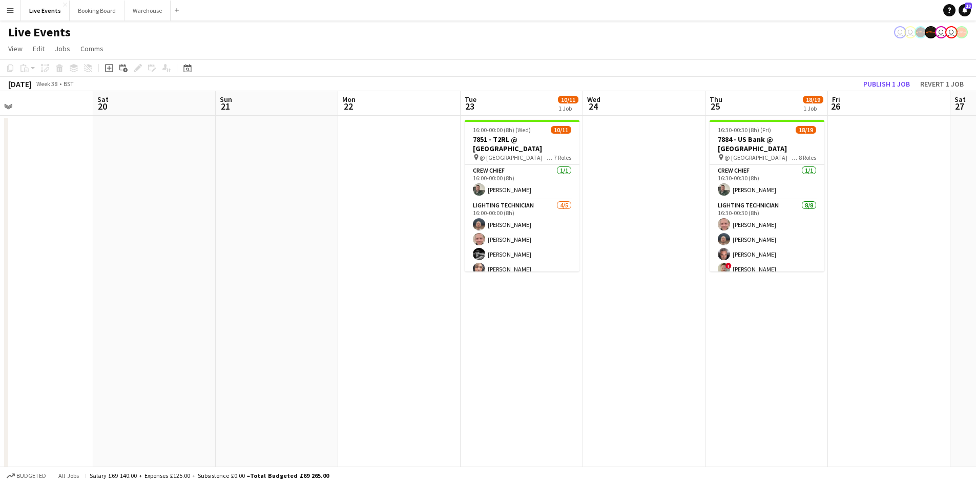
drag, startPoint x: 510, startPoint y: 344, endPoint x: 316, endPoint y: 338, distance: 194.2
click at [315, 338] on app-calendar-viewport "Mon 15 Tue 16 Wed 17 Thu 18 13/20 2 Jobs Fri 19 Sat 20 Sun 21 Mon 22 Tue 23 10/…" at bounding box center [488, 347] width 976 height 512
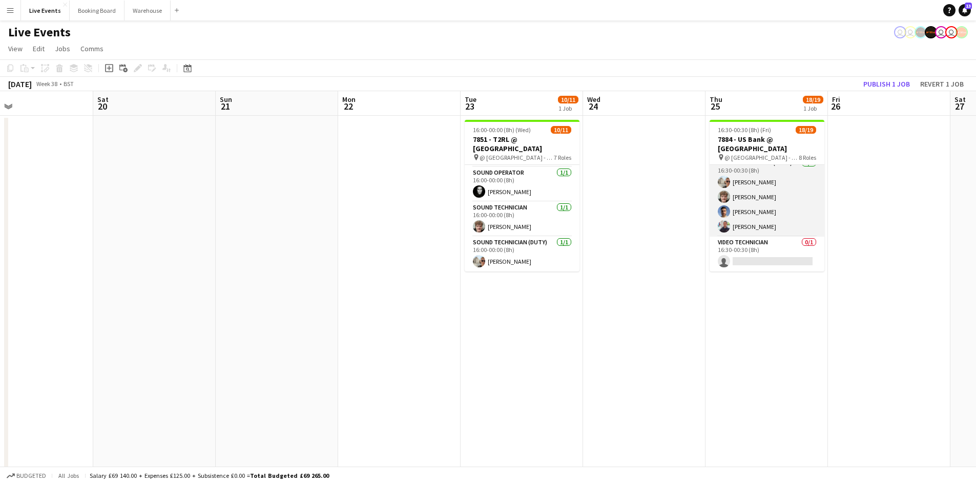
scroll to position [233, 0]
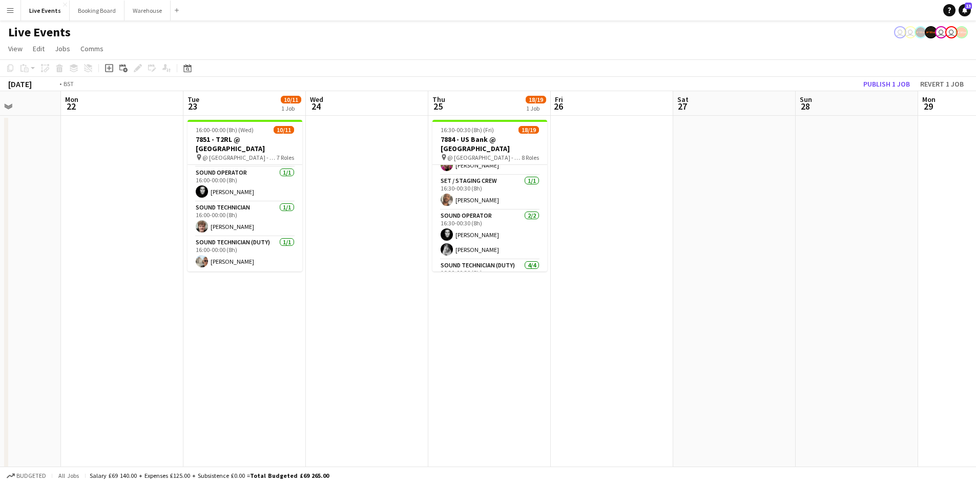
drag, startPoint x: 650, startPoint y: 346, endPoint x: 744, endPoint y: 367, distance: 96.5
click at [691, 365] on app-calendar-viewport "Sat 20 Sun 21 Mon 22 Tue 23 10/11 1 Job Wed 24 Thu 25 18/19 1 Job Fri 26 Sat 27…" at bounding box center [488, 347] width 976 height 512
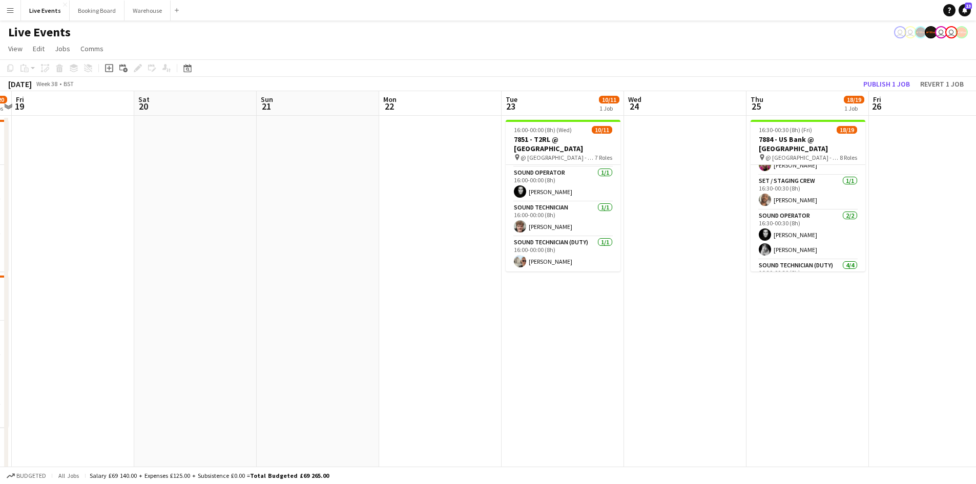
drag, startPoint x: 513, startPoint y: 358, endPoint x: 598, endPoint y: 358, distance: 85.0
click at [572, 358] on app-calendar-viewport "Tue 16 Wed 17 Thu 18 13/20 2 Jobs Fri 19 Sat 20 Sun 21 Mon 22 Tue 23 10/11 1 Jo…" at bounding box center [488, 347] width 976 height 512
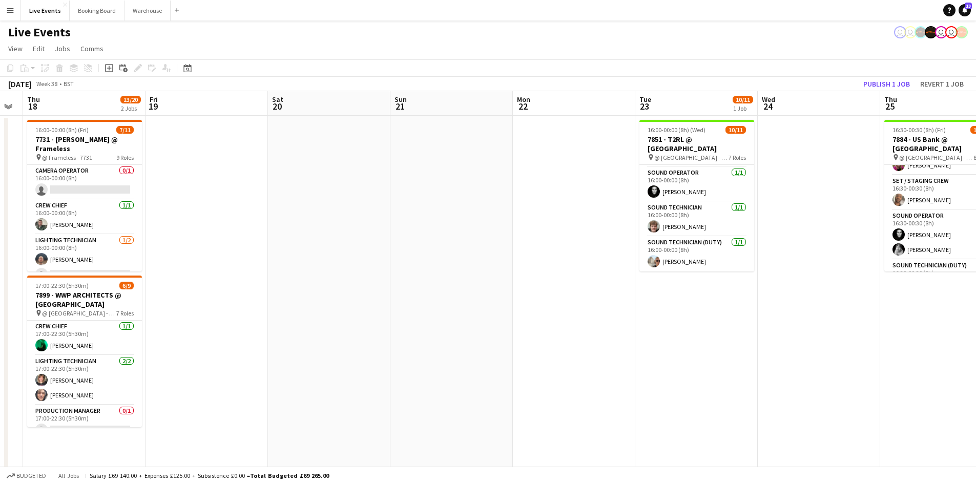
drag, startPoint x: 447, startPoint y: 347, endPoint x: 656, endPoint y: 357, distance: 209.7
click at [636, 352] on app-calendar-viewport "Tue 16 Wed 17 Thu 18 13/20 2 Jobs Fri 19 Sat 20 Sun 21 Mon 22 Tue 23 10/11 1 Jo…" at bounding box center [488, 347] width 976 height 512
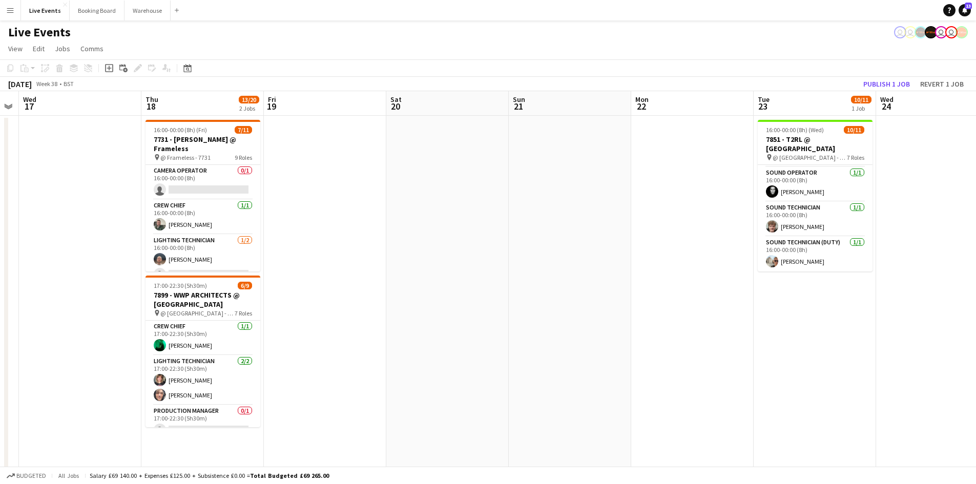
drag, startPoint x: 382, startPoint y: 345, endPoint x: 588, endPoint y: 360, distance: 207.0
click at [585, 360] on app-calendar-viewport "Mon 15 Tue 16 Wed 17 Thu 18 13/20 2 Jobs Fri 19 Sat 20 Sun 21 Mon 22 Tue 23 10/…" at bounding box center [488, 347] width 976 height 512
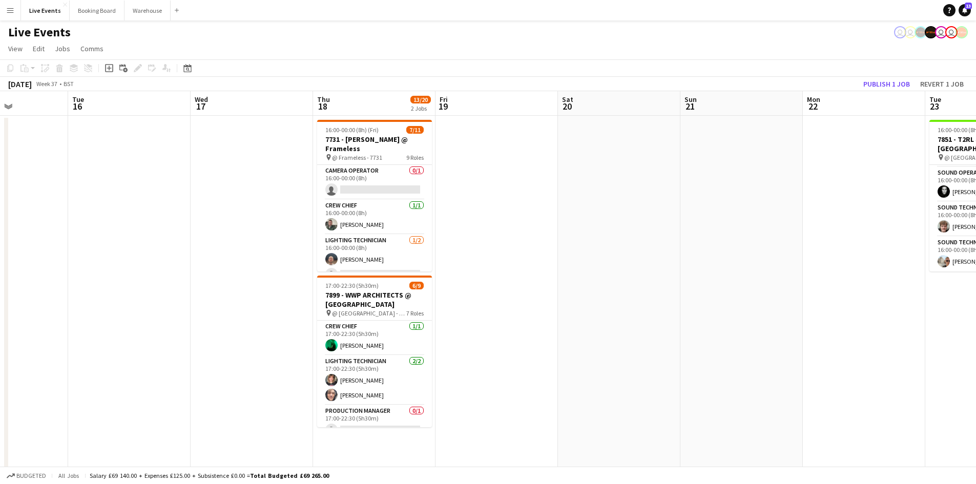
drag, startPoint x: 272, startPoint y: 294, endPoint x: 499, endPoint y: 303, distance: 227.6
click at [440, 300] on app-calendar-viewport "Sat 13 Sun 14 Mon 15 Tue 16 Wed 17 Thu 18 13/20 2 Jobs Fri 19 Sat 20 Sun 21 Mon…" at bounding box center [488, 347] width 976 height 512
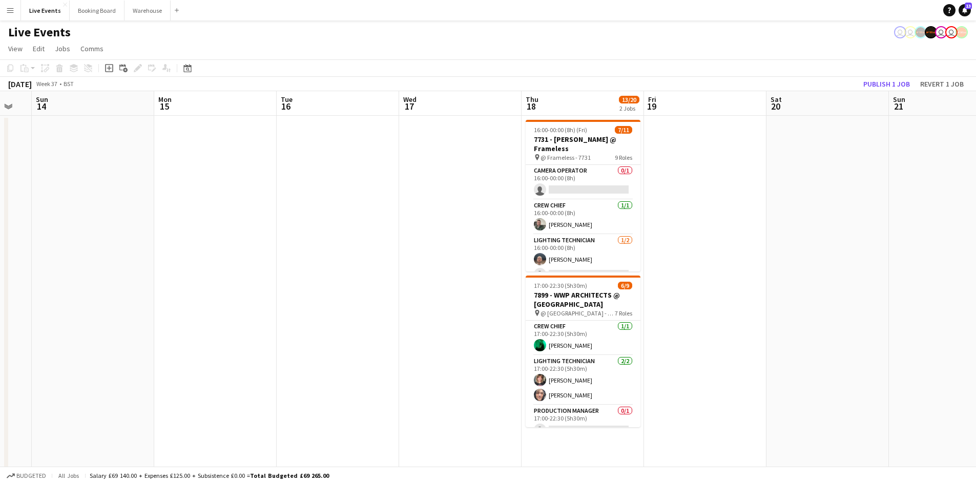
drag
click at [499, 305] on app-calendar-viewport "Fri 12 Sat 13 Sun 14 Mon 15 Tue 16 Wed 17 Thu 18 13/20 2 Jobs Fri 19 Sat 20 Sun…" at bounding box center [488, 347] width 976 height 512
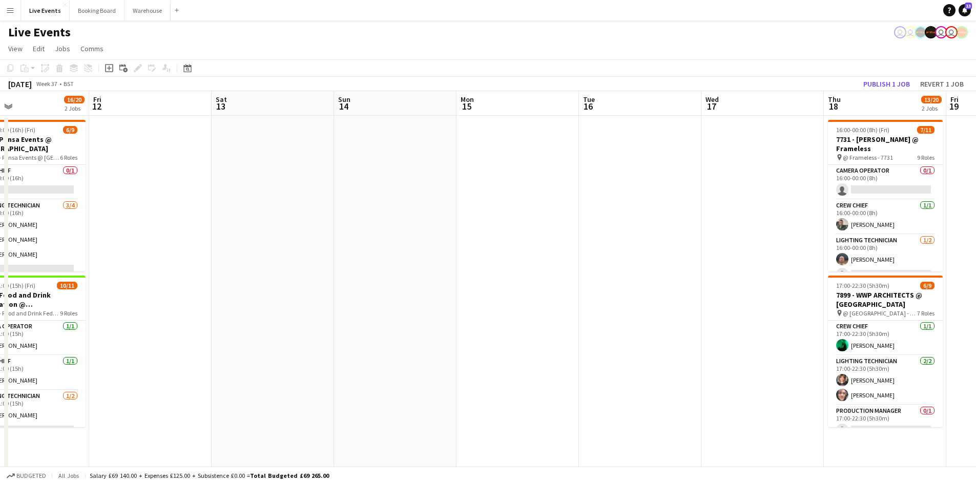
click at [595, 307] on app-calendar-viewport "Tue 9 18/18 1 Job Wed 10 Thu 11 16/20 2 Jobs Fri 12 Sat 13 Sun 14 Mon 15 Tue 16…" at bounding box center [488, 347] width 976 height 512
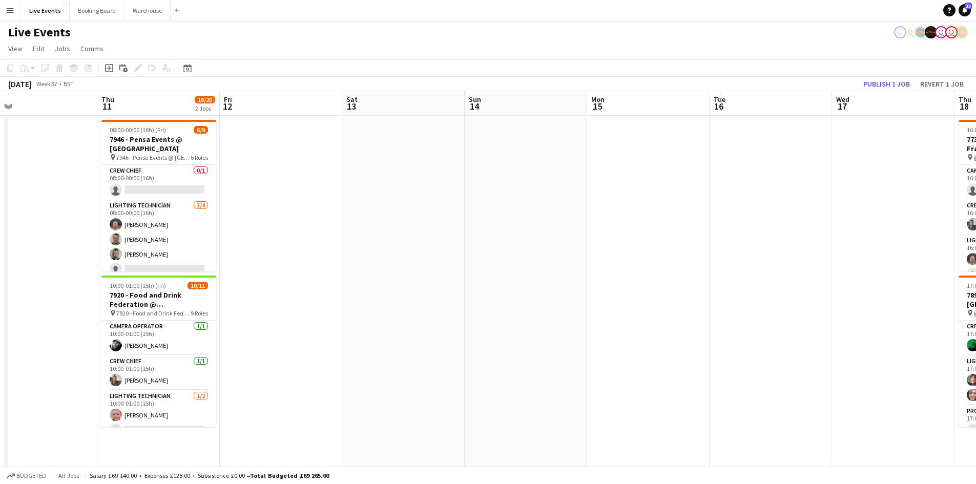
click at [547, 310] on app-calendar-viewport "Mon 8 Tue 9 18/18 1 Job Wed 10 Thu 11 16/20 2 Jobs Fri 12 Sat 13 Sun 14 Mon 15 …" at bounding box center [488, 347] width 976 height 512
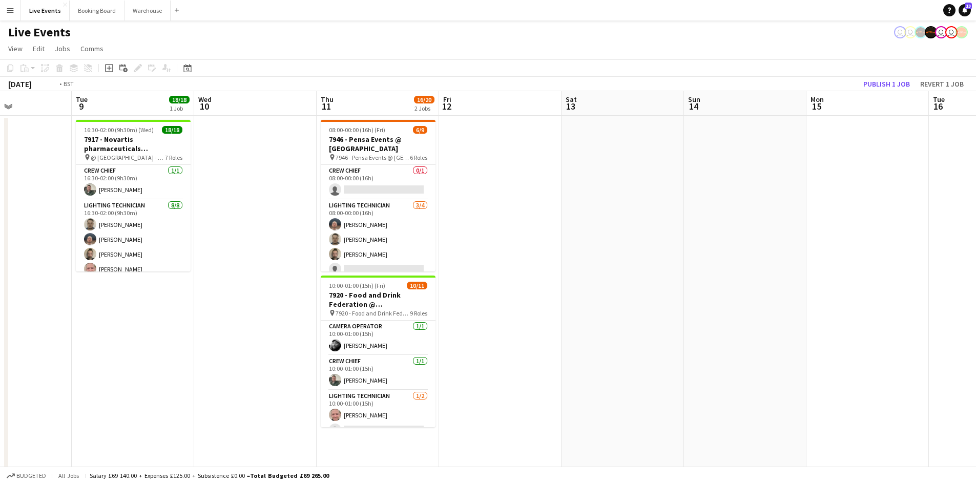
click at [387, 286] on app-calendar-viewport "Sat 6 11/15 3 Jobs Sun 7 Mon 8 Tue 9 18/18 1 Job Wed 10 Thu 11 16/20 2 Jobs Fri…" at bounding box center [488, 347] width 976 height 512
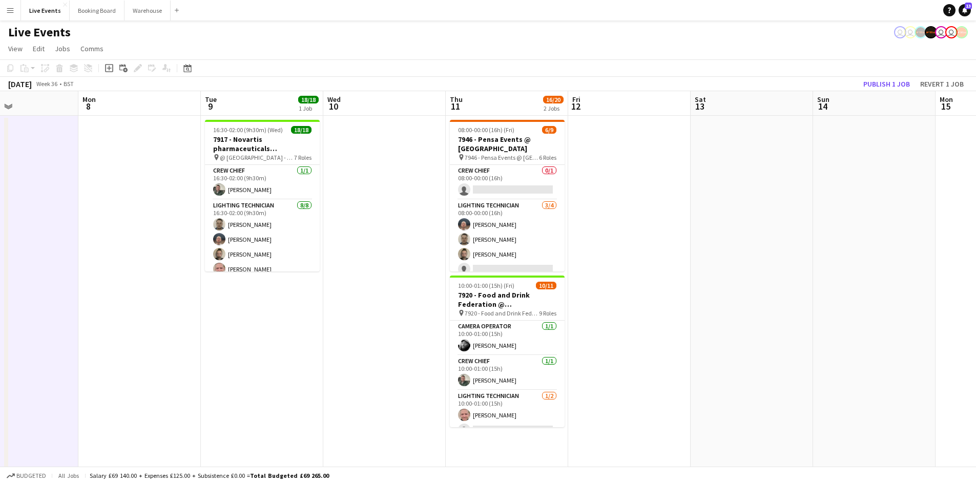
click at [361, 302] on app-calendar-viewport "Fri 5 5/6 1 Job Sat 6 11/15 3 Jobs Sun 7 Mon 8 Tue 9 18/18 1 Job Wed 10 Thu 11 …" at bounding box center [488, 347] width 976 height 512
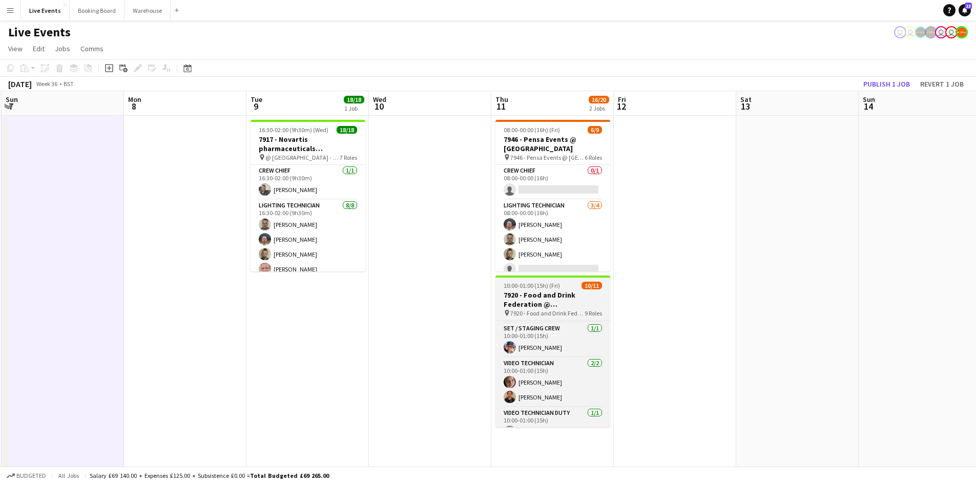
scroll to position [237, 0]
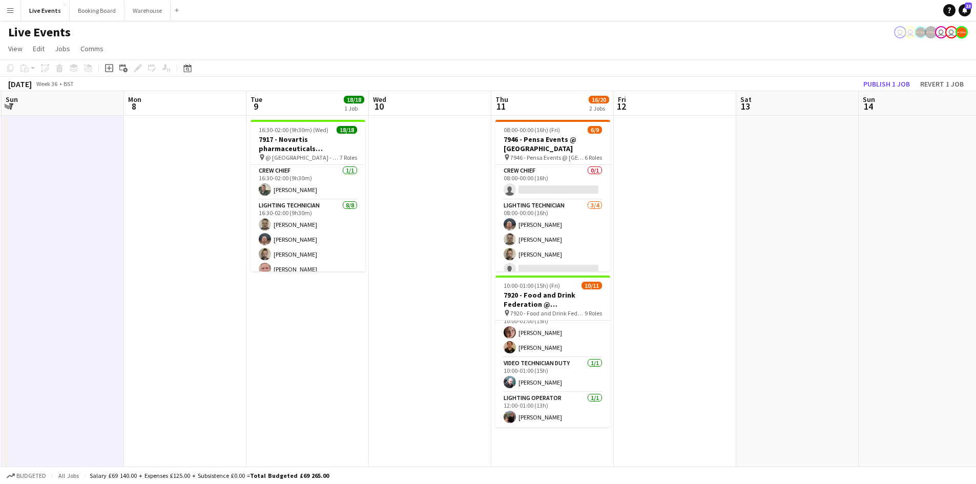
drag, startPoint x: 370, startPoint y: 326, endPoint x: 483, endPoint y: 316, distance: 113.7
click at [483, 316] on app-calendar-viewport "Fri 5 5/6 1 Job Sat 6 11/15 3 Jobs Sun 7 Mon 8 Tue 9 18/18 1 Job Wed 10 Thu 11 …" at bounding box center [488, 347] width 976 height 512
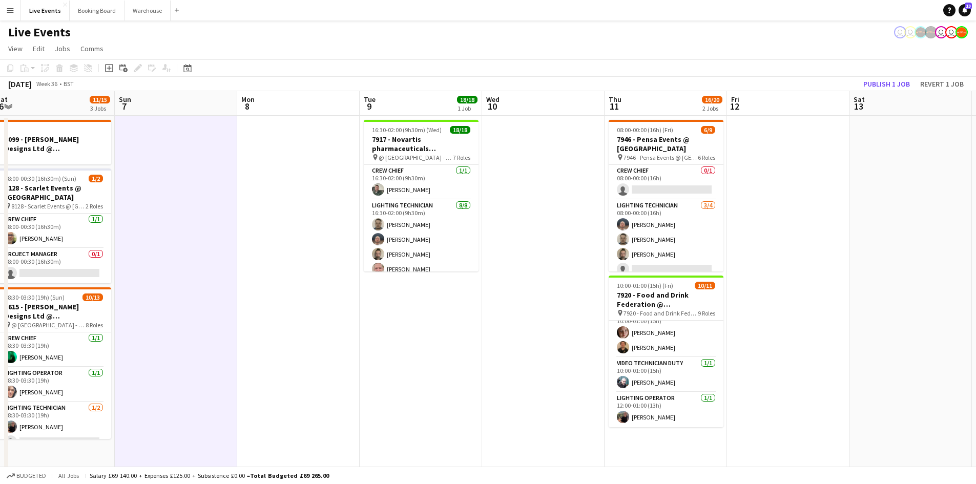
drag, startPoint x: 374, startPoint y: 320, endPoint x: 702, endPoint y: 307, distance: 328.1
click at [606, 303] on app-calendar-viewport "Thu 4 Fri 5 5/6 1 Job Sat 6 11/15 3 Jobs Sun 7 Mon 8 Tue 9 18/18 1 Job Wed 10 T…" at bounding box center [488, 347] width 976 height 512
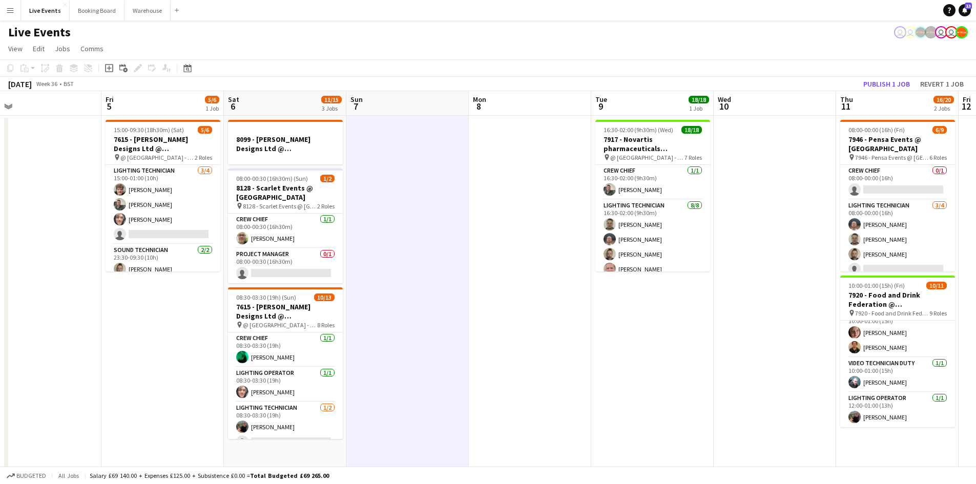
drag, startPoint x: 552, startPoint y: 322, endPoint x: 630, endPoint y: 315, distance: 78.7
click at [569, 321] on app-calendar-viewport "Tue 2 34/43 3 Jobs Wed 3 Thu 4 Fri 5 5/6 1 Job Sat 6 11/15 3 Jobs Sun 7 Mon 8 T…" at bounding box center [488, 347] width 976 height 512
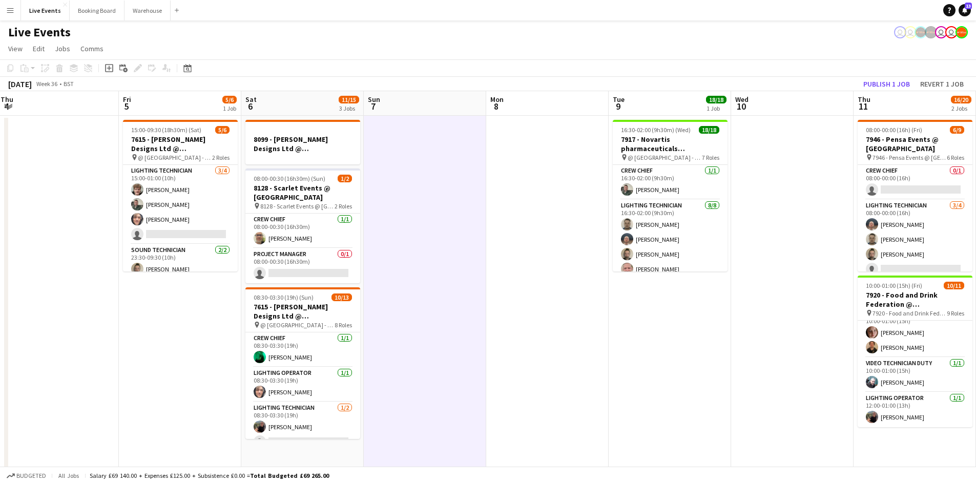
drag, startPoint x: 502, startPoint y: 290, endPoint x: 582, endPoint y: 289, distance: 80.4
click at [524, 289] on app-calendar-viewport "Tue 2 34/43 3 Jobs Wed 3 Thu 4 Fri 5 5/6 1 Job Sat 6 11/15 3 Jobs Sun 7 Mon 8 T…" at bounding box center [488, 347] width 976 height 512
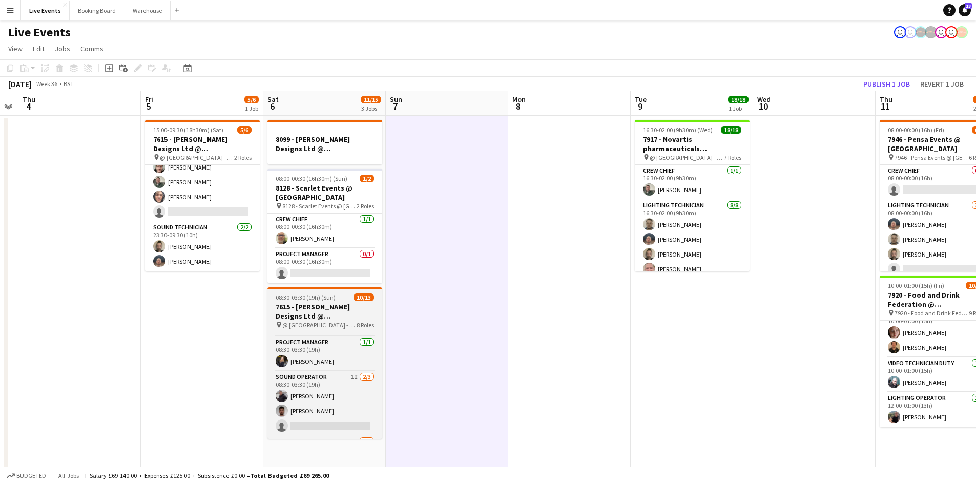
scroll to position [146, 0]
